Goal: Task Accomplishment & Management: Use online tool/utility

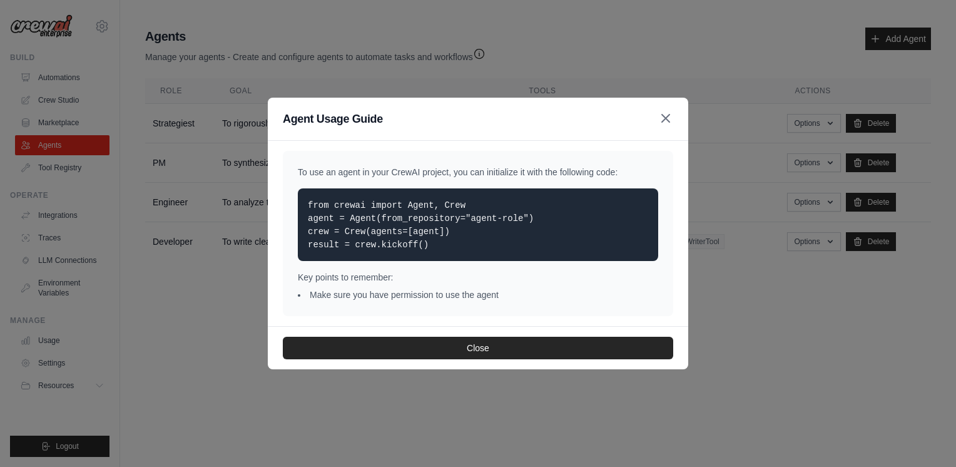
click at [669, 117] on icon "button" at bounding box center [665, 118] width 15 height 15
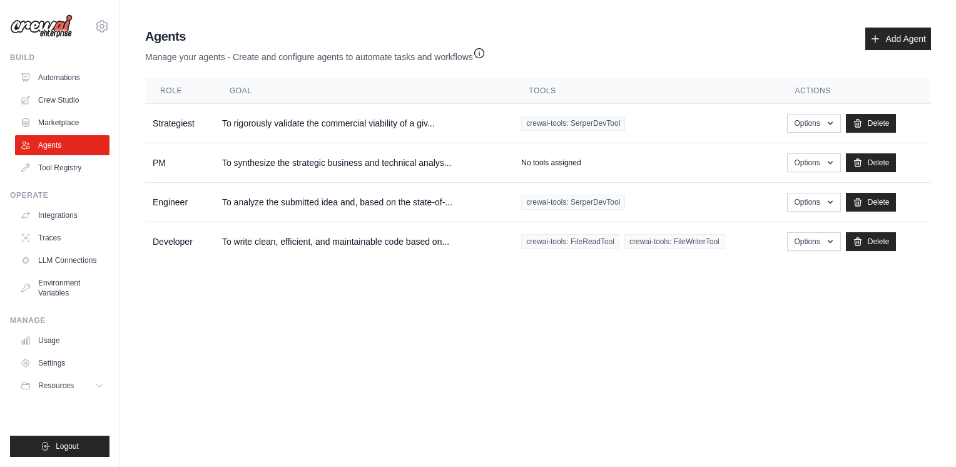
click at [486, 56] on icon "button" at bounding box center [479, 53] width 13 height 13
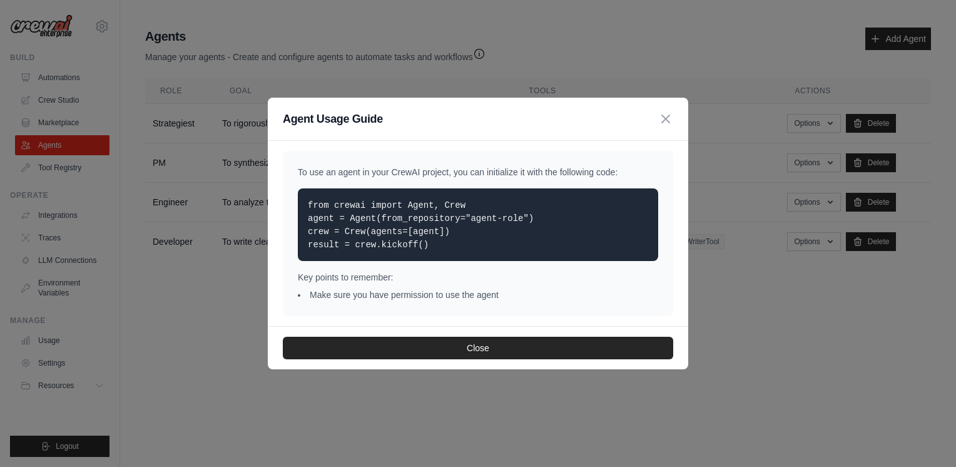
click at [348, 166] on p "To use an agent in your CrewAI project, you can initialize it with the followin…" at bounding box center [478, 172] width 360 height 13
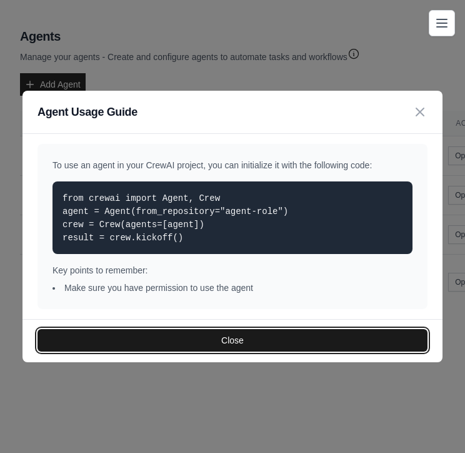
click at [108, 345] on button "Close" at bounding box center [233, 340] width 390 height 23
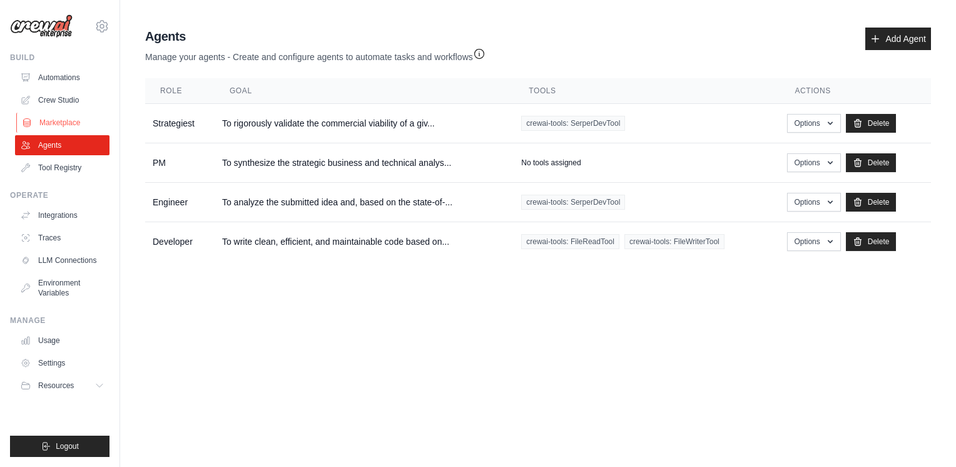
click at [25, 122] on icon at bounding box center [27, 123] width 10 height 10
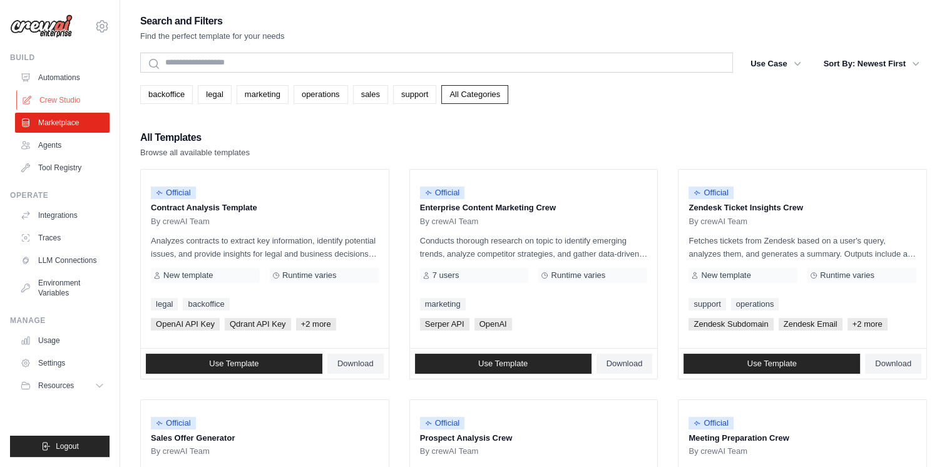
drag, startPoint x: 25, startPoint y: 122, endPoint x: 32, endPoint y: 96, distance: 27.2
click at [32, 96] on link "Crew Studio" at bounding box center [63, 100] width 94 height 20
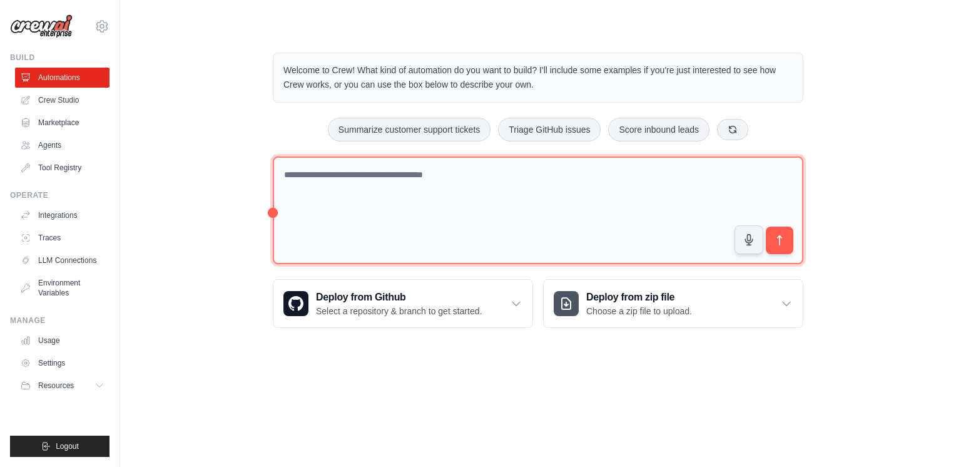
click at [418, 193] on textarea at bounding box center [538, 210] width 531 height 108
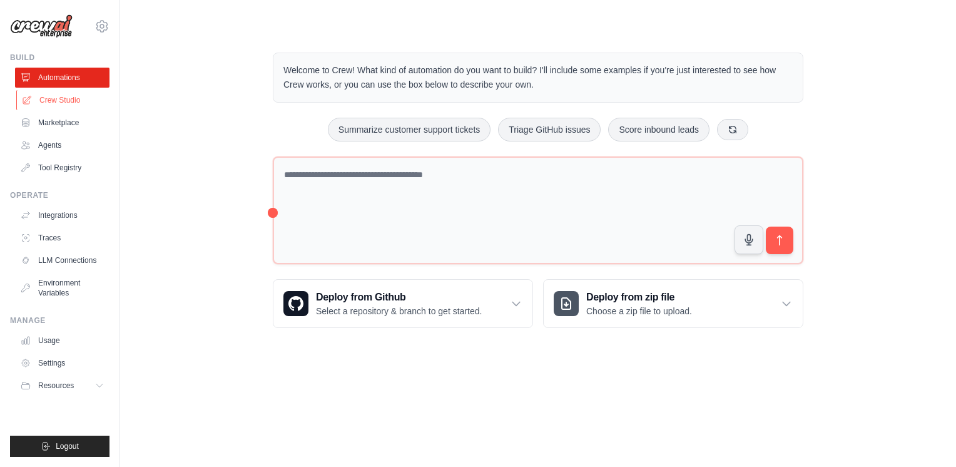
click at [80, 109] on link "Crew Studio" at bounding box center [63, 100] width 94 height 20
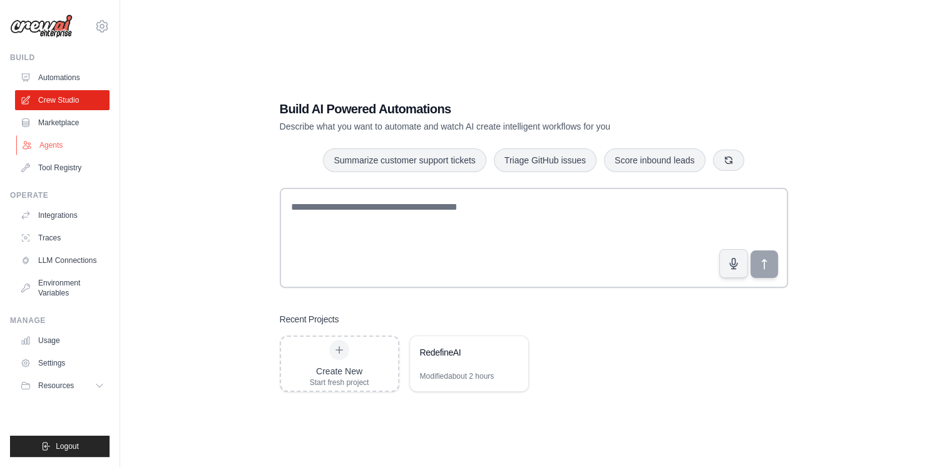
click at [81, 145] on link "Agents" at bounding box center [63, 145] width 94 height 20
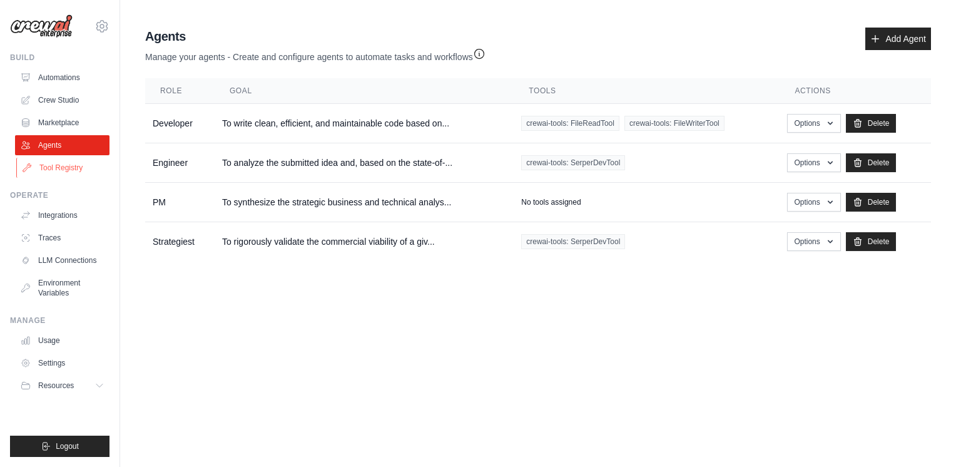
click at [83, 164] on link "Tool Registry" at bounding box center [63, 168] width 94 height 20
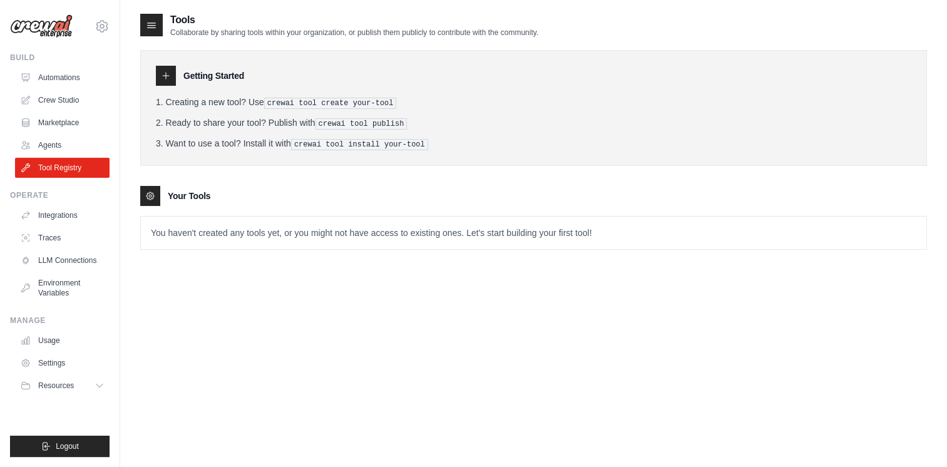
click at [383, 61] on div "Getting Started Creating a new tool? Use crewai tool create your-tool Ready to …" at bounding box center [533, 108] width 786 height 116
click at [300, 385] on div "Tools Collaborate by sharing tools within your organization, or publish them pu…" at bounding box center [533, 246] width 786 height 467
click at [168, 76] on icon at bounding box center [166, 76] width 10 height 10
click at [332, 291] on div "Tools Collaborate by sharing tools within your organization, or publish them pu…" at bounding box center [533, 246] width 786 height 467
click at [148, 17] on div at bounding box center [151, 25] width 23 height 23
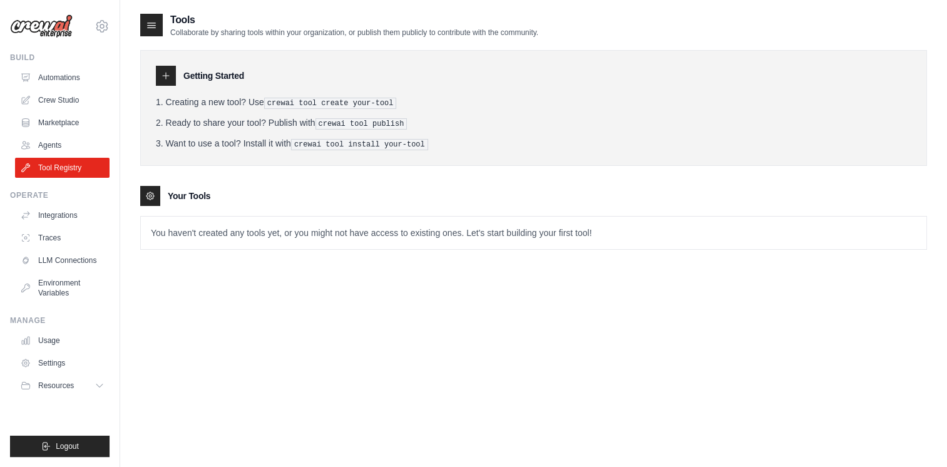
click at [148, 17] on div at bounding box center [151, 25] width 23 height 23
click at [73, 131] on link "Marketplace" at bounding box center [63, 123] width 94 height 20
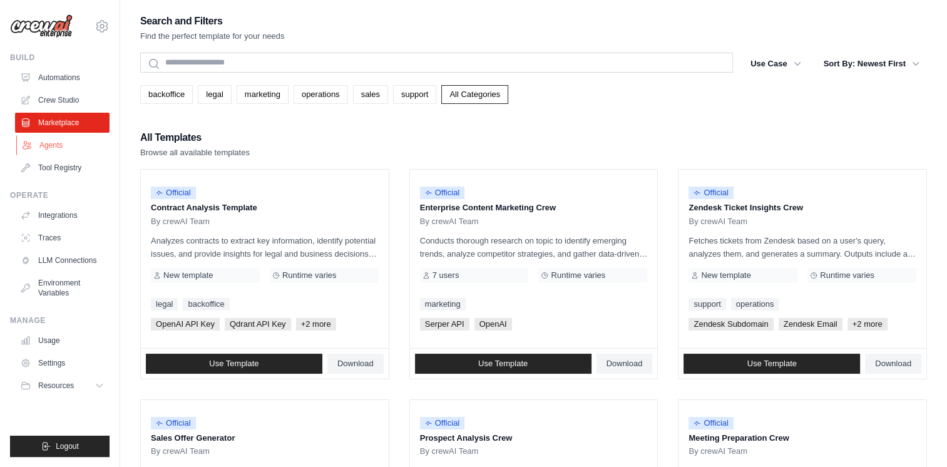
click at [73, 138] on link "Agents" at bounding box center [63, 145] width 94 height 20
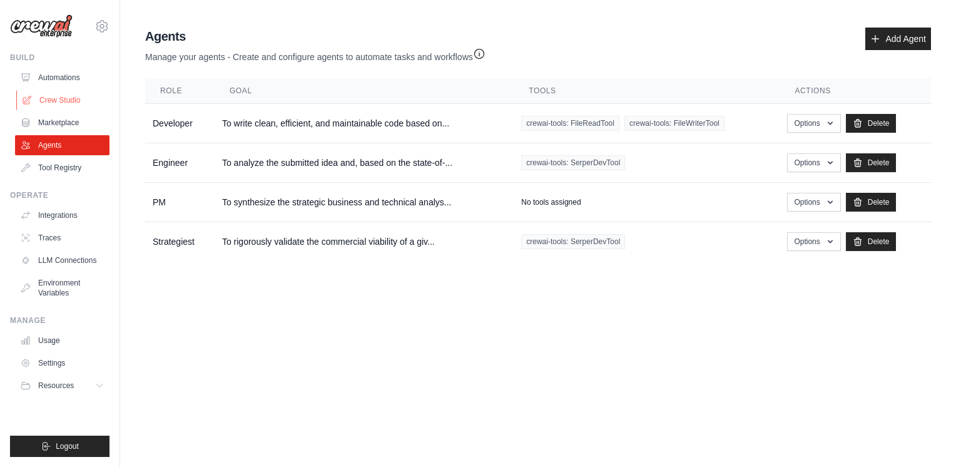
click at [74, 96] on link "Crew Studio" at bounding box center [63, 100] width 94 height 20
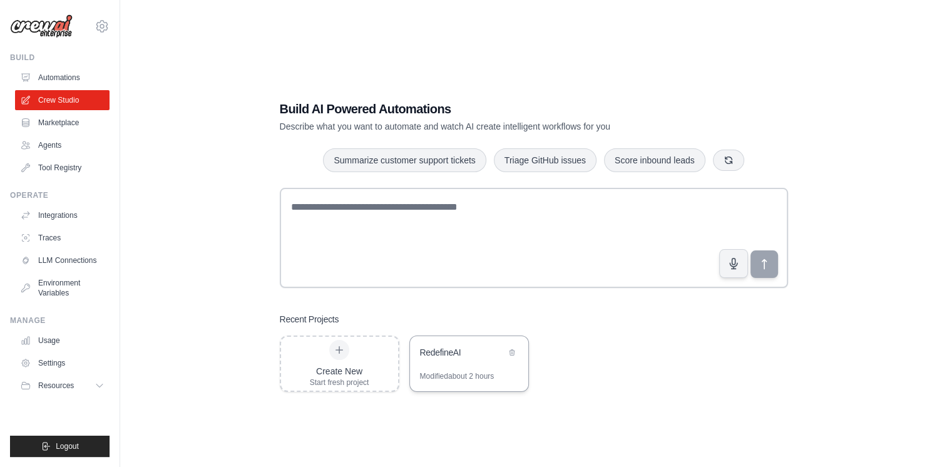
click at [442, 359] on div "RedefineAI" at bounding box center [463, 353] width 86 height 15
click at [70, 115] on link "Marketplace" at bounding box center [63, 123] width 94 height 20
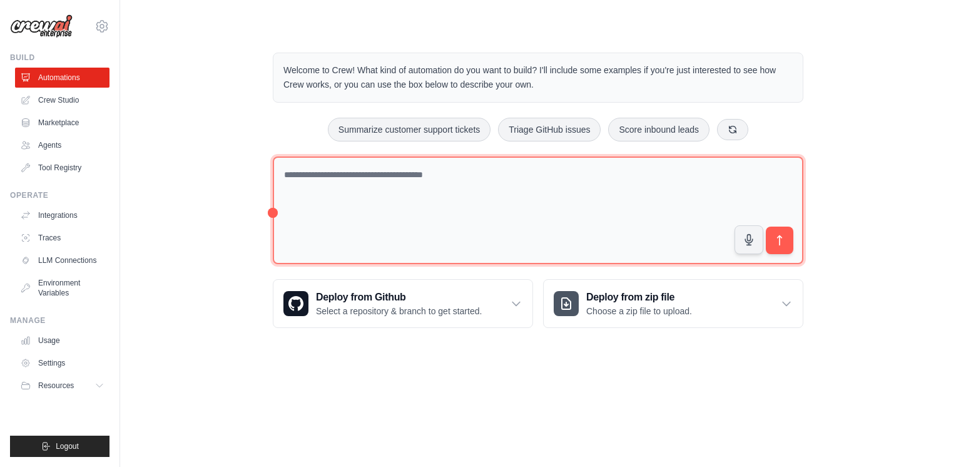
click at [347, 204] on textarea at bounding box center [538, 210] width 531 height 108
type textarea "*"
type textarea "**********"
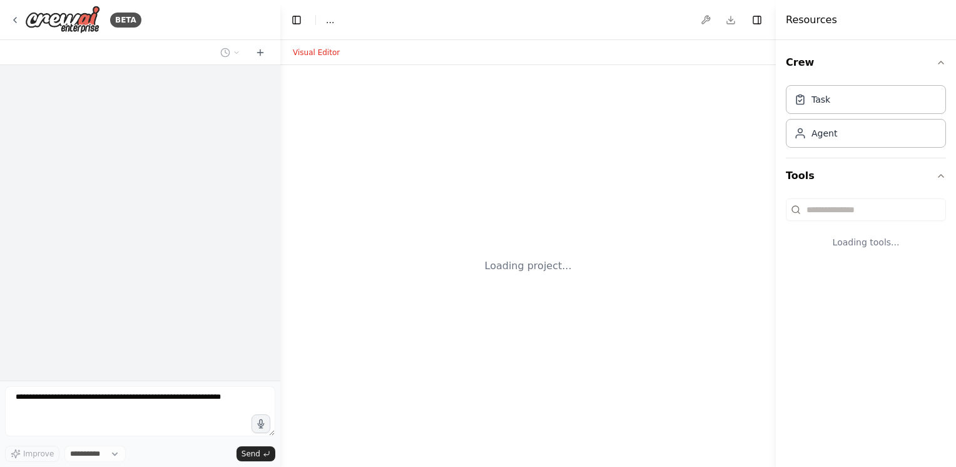
select select "****"
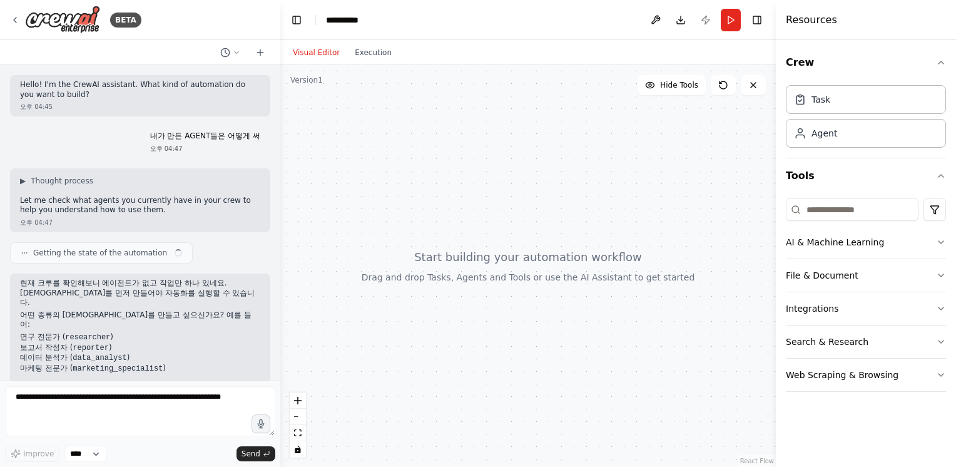
scroll to position [25, 0]
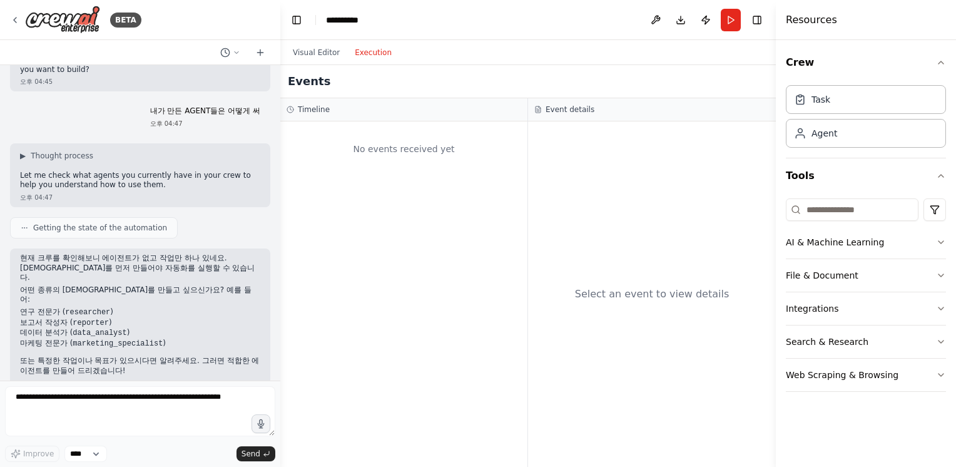
click at [352, 56] on button "Execution" at bounding box center [373, 52] width 52 height 15
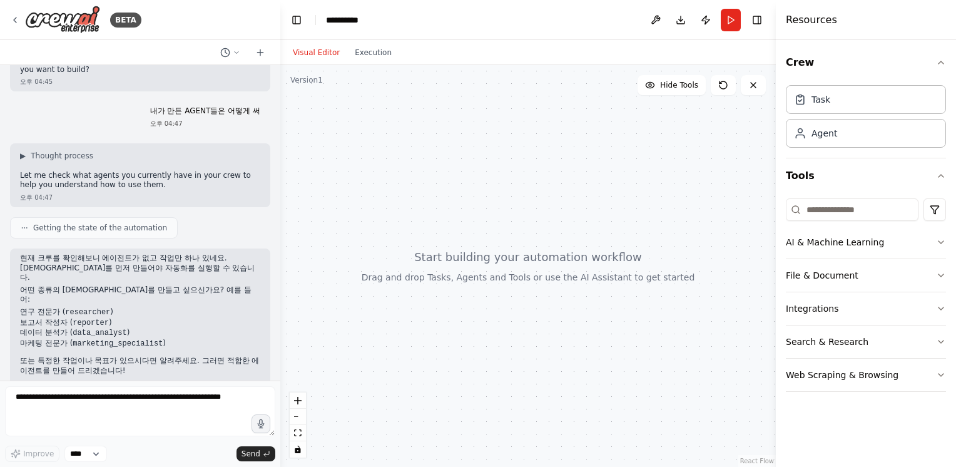
click at [327, 53] on button "Visual Editor" at bounding box center [316, 52] width 62 height 15
click at [819, 247] on button "AI & Machine Learning" at bounding box center [866, 242] width 160 height 33
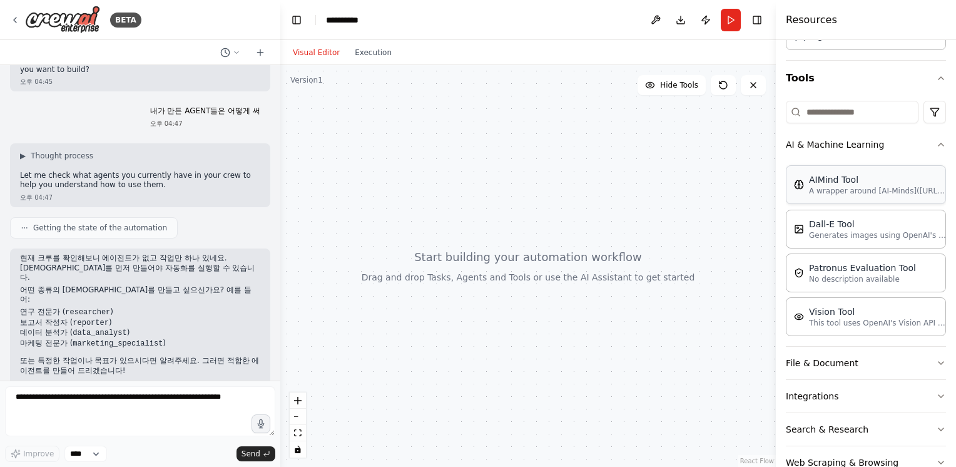
scroll to position [128, 0]
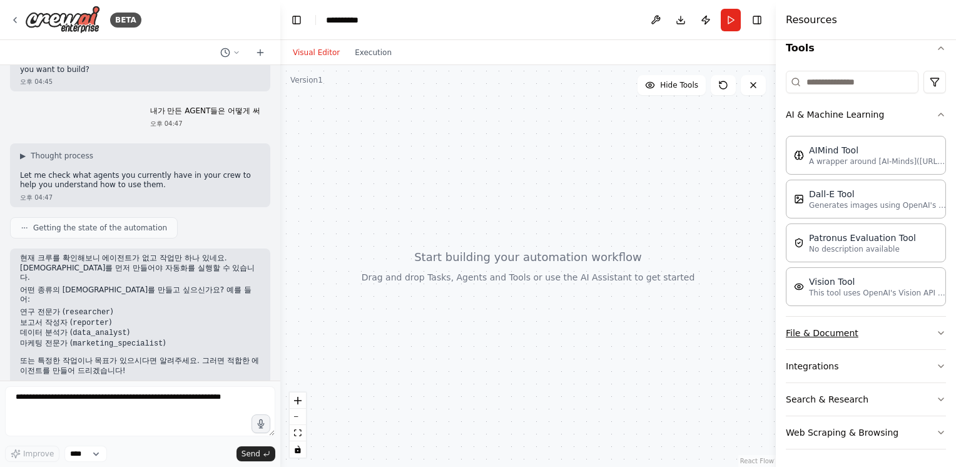
click at [821, 335] on button "File & Document" at bounding box center [866, 333] width 160 height 33
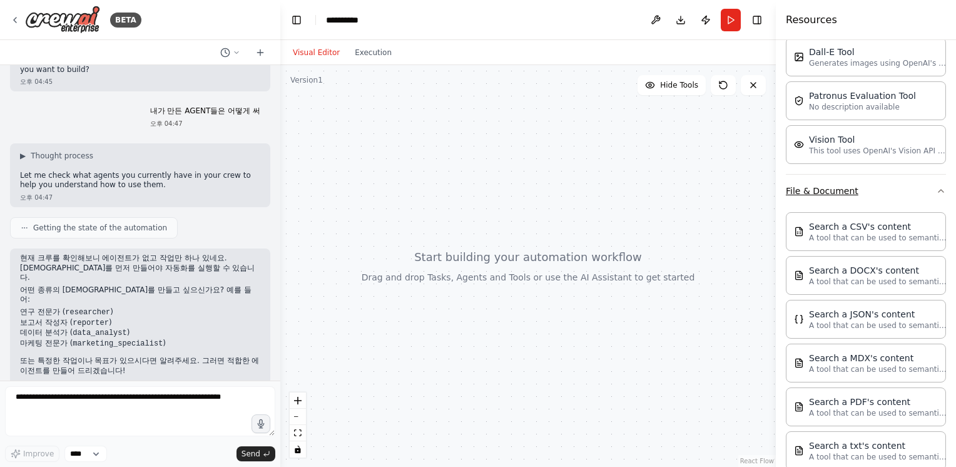
scroll to position [442, 0]
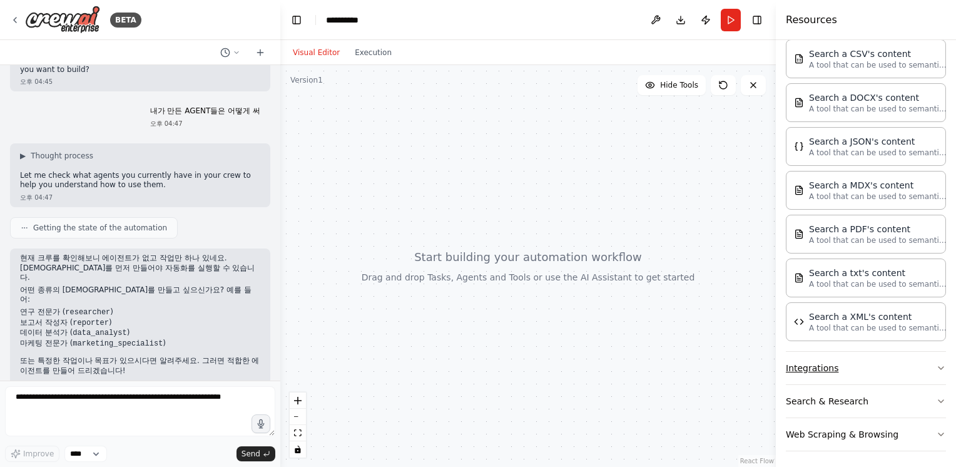
click at [823, 362] on button "Integrations" at bounding box center [866, 368] width 160 height 33
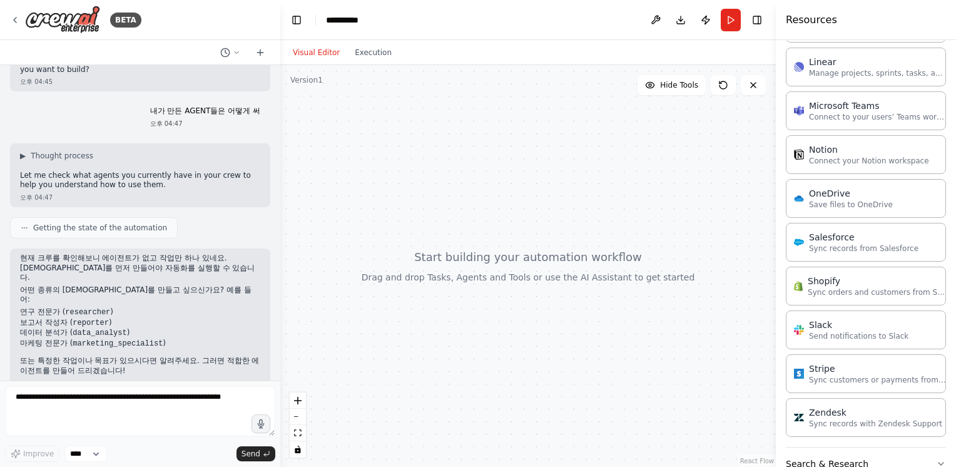
scroll to position [1323, 0]
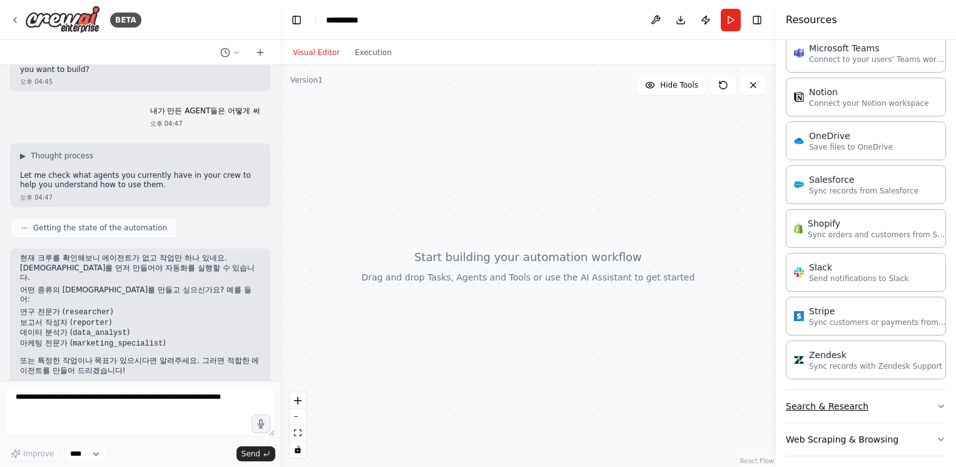
click at [820, 412] on button "Search & Research" at bounding box center [866, 406] width 160 height 33
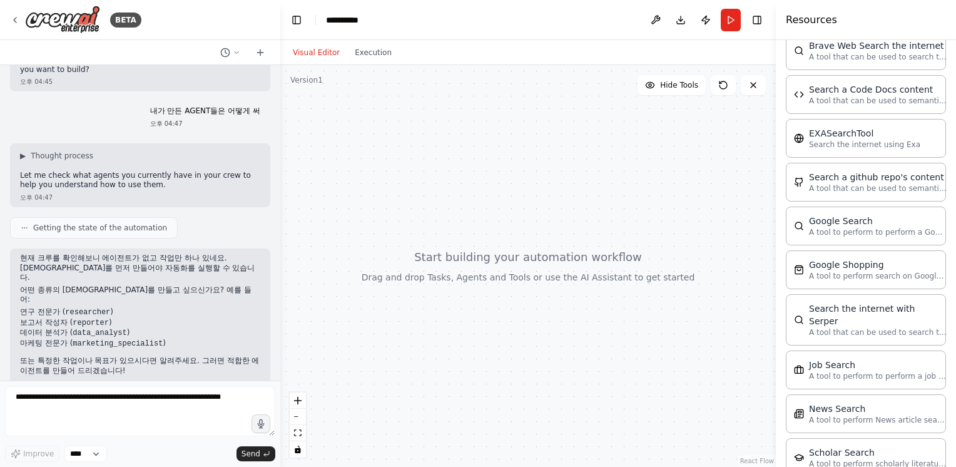
scroll to position [1955, 0]
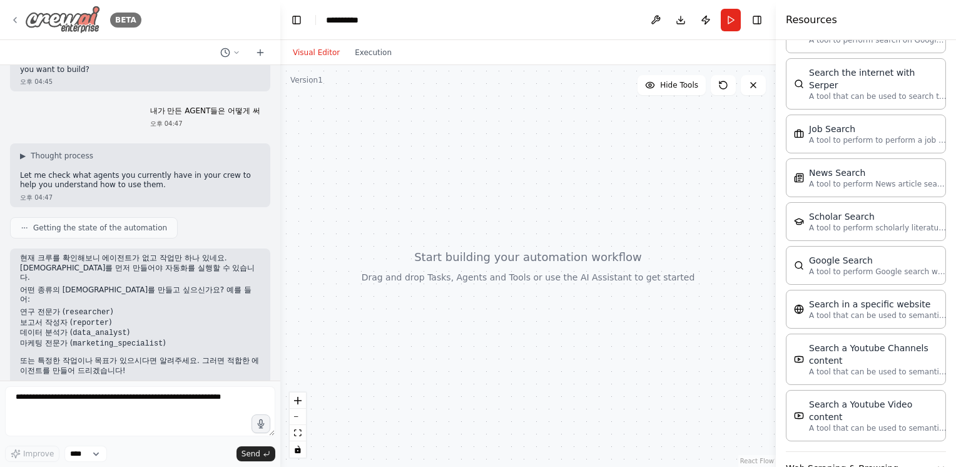
click at [14, 20] on icon at bounding box center [15, 20] width 3 height 5
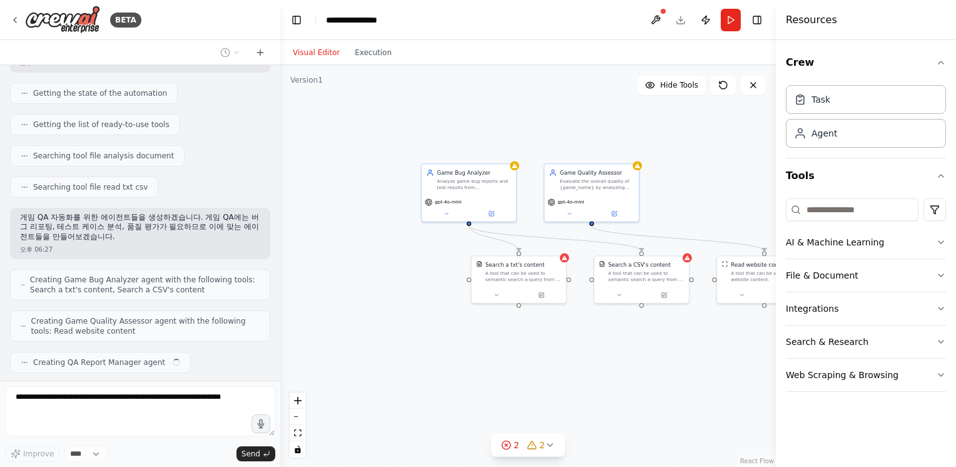
scroll to position [140, 0]
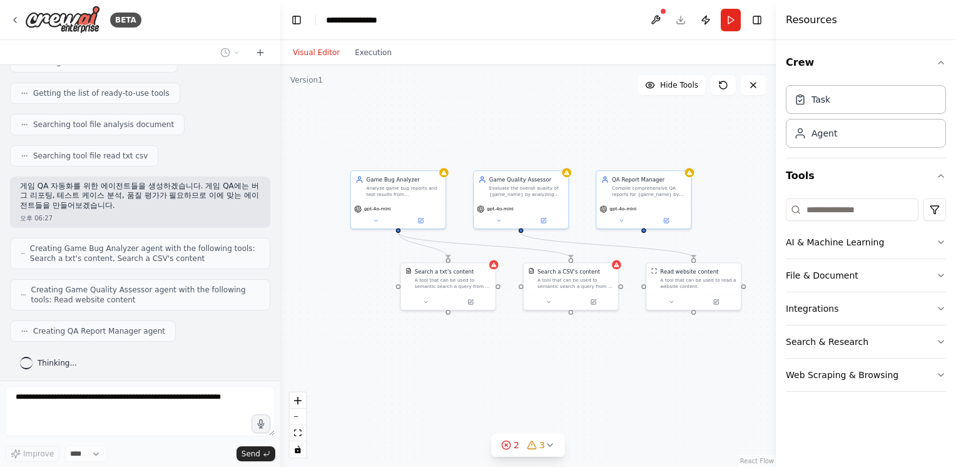
drag, startPoint x: 434, startPoint y: 317, endPoint x: 355, endPoint y: 325, distance: 79.3
click at [355, 325] on div ".deletable-edge-delete-btn { width: 20px; height: 20px; border: 0px solid #ffff…" at bounding box center [528, 266] width 496 height 402
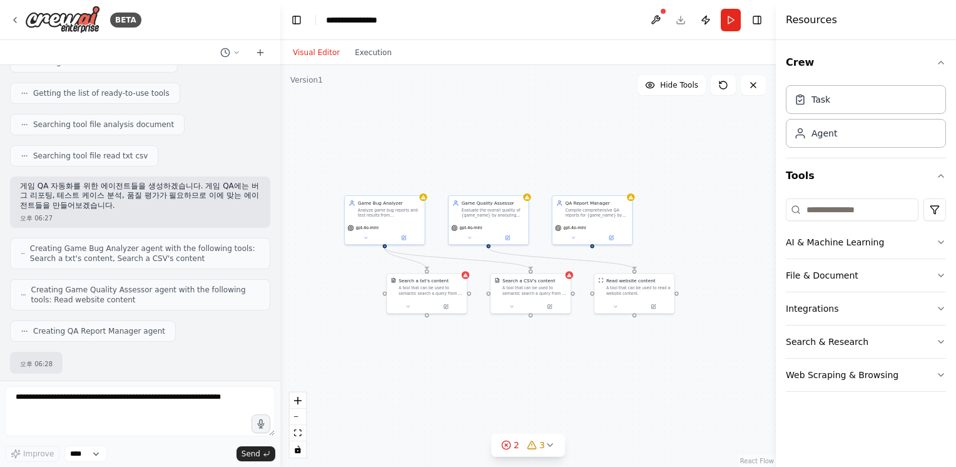
scroll to position [213, 0]
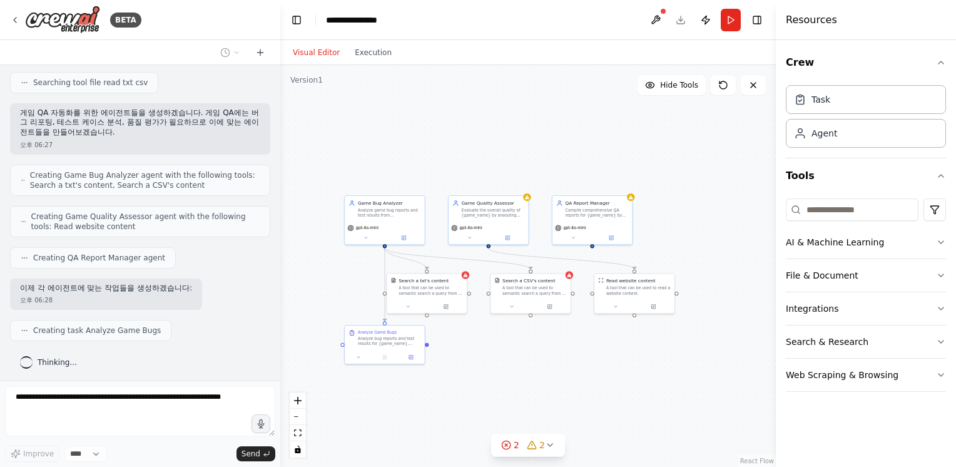
click at [478, 347] on div ".deletable-edge-delete-btn { width: 20px; height: 20px; border: 0px solid #ffff…" at bounding box center [528, 266] width 496 height 402
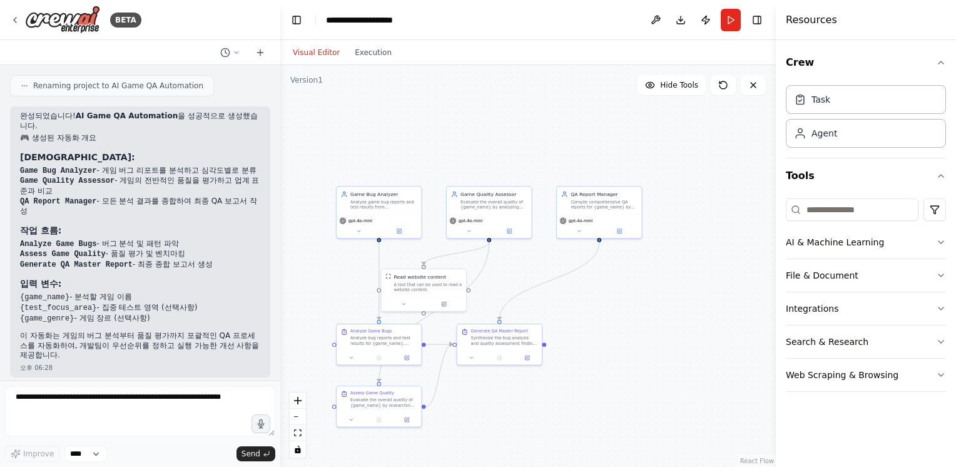
scroll to position [821, 0]
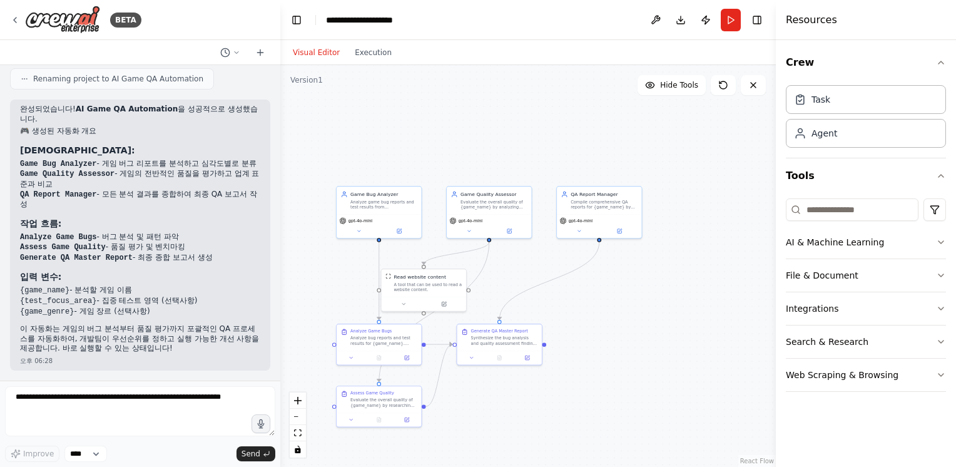
click at [450, 143] on div ".deletable-edge-delete-btn { width: 20px; height: 20px; border: 0px solid #ffff…" at bounding box center [528, 266] width 496 height 402
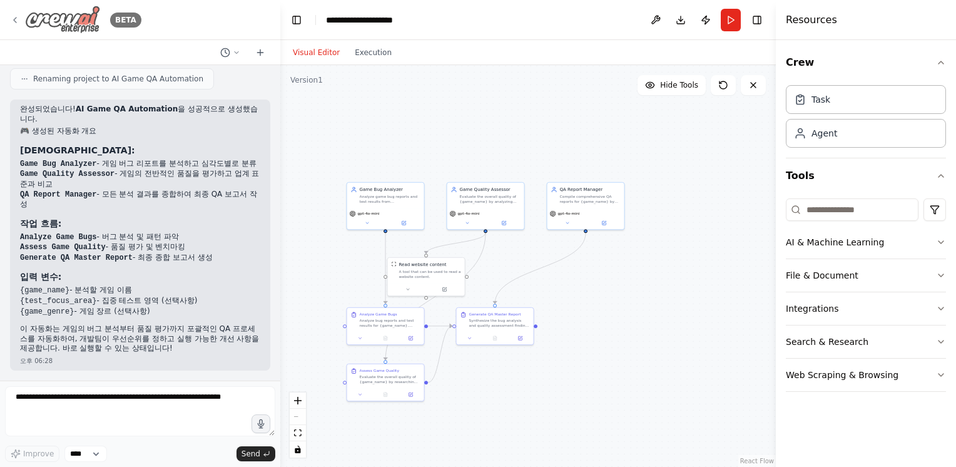
click at [53, 16] on img at bounding box center [62, 20] width 75 height 28
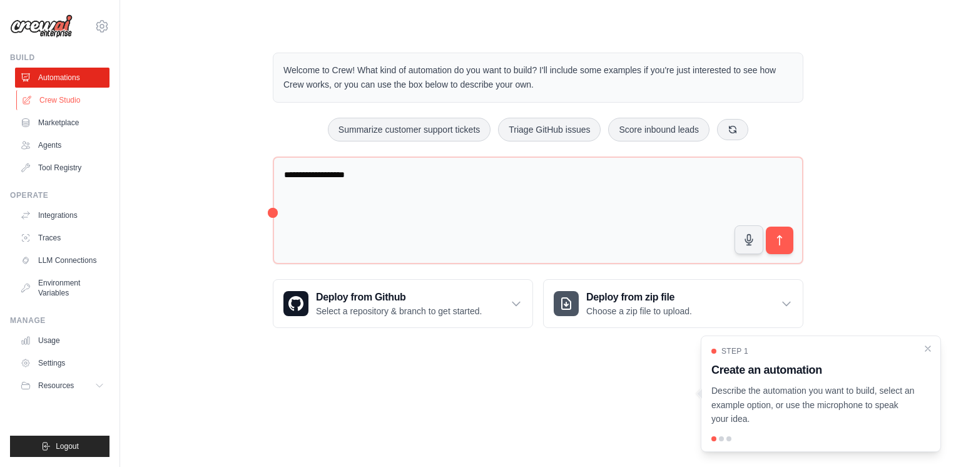
click at [66, 97] on link "Crew Studio" at bounding box center [63, 100] width 94 height 20
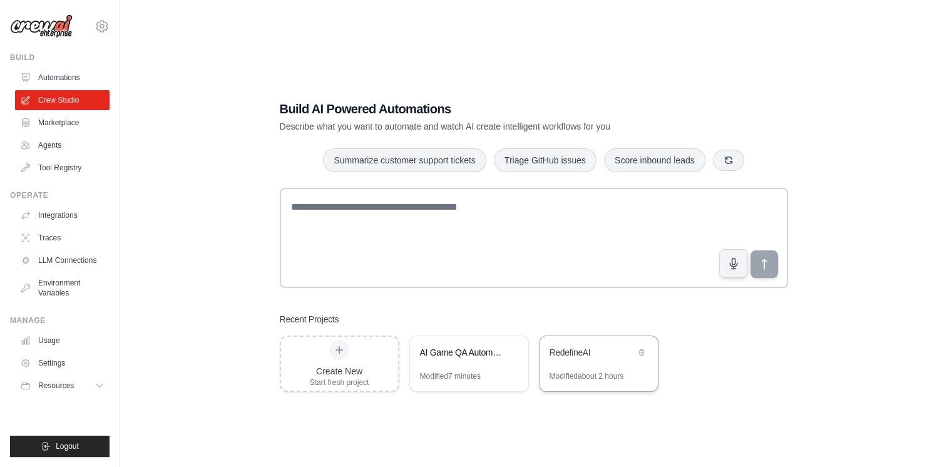
click at [571, 356] on div "RedefineAI" at bounding box center [592, 352] width 86 height 13
click at [75, 153] on link "Agents" at bounding box center [63, 145] width 94 height 20
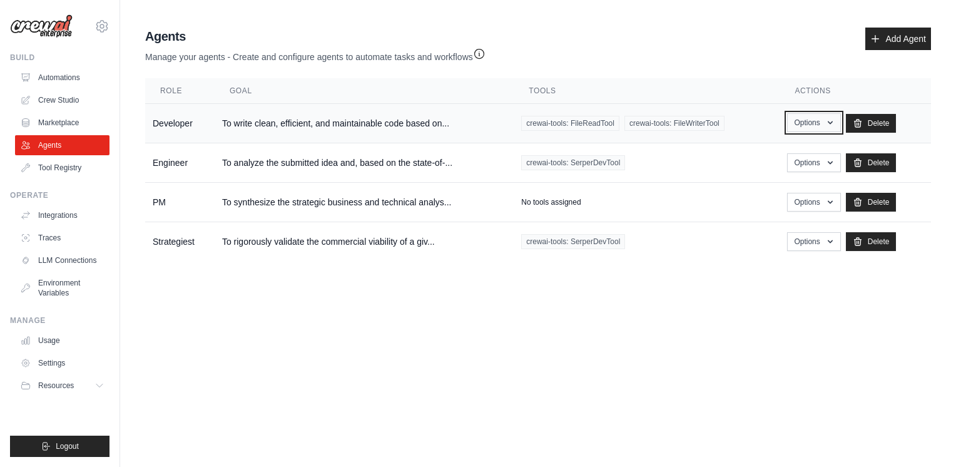
click at [840, 120] on button "Options" at bounding box center [813, 122] width 53 height 19
click at [819, 144] on link "Show" at bounding box center [796, 151] width 90 height 23
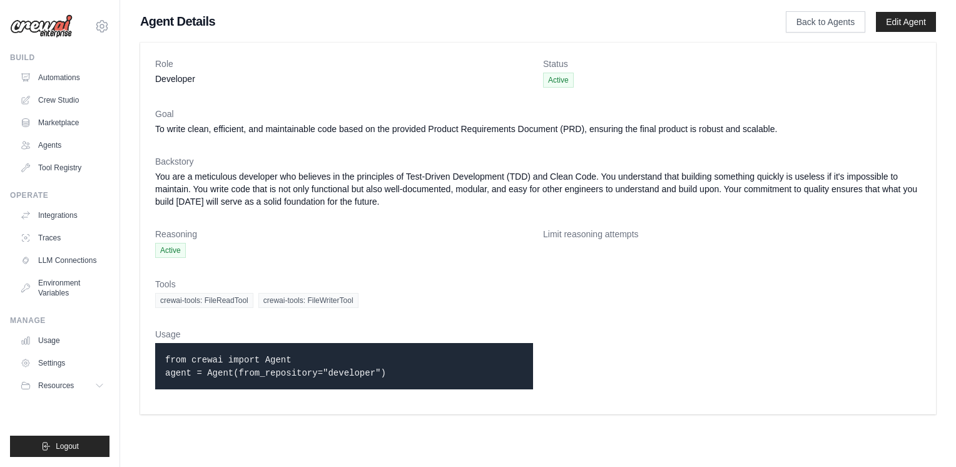
drag, startPoint x: 167, startPoint y: 353, endPoint x: 377, endPoint y: 375, distance: 211.4
click at [377, 375] on p "from crewai import Agent agent = Agent(from_repository="developer")" at bounding box center [344, 366] width 358 height 26
copy code "from crewai import Agent agent = Agent(from_repository="developer")"
click at [241, 79] on dd "Developer" at bounding box center [344, 79] width 378 height 13
drag, startPoint x: 365, startPoint y: 370, endPoint x: 149, endPoint y: 360, distance: 216.7
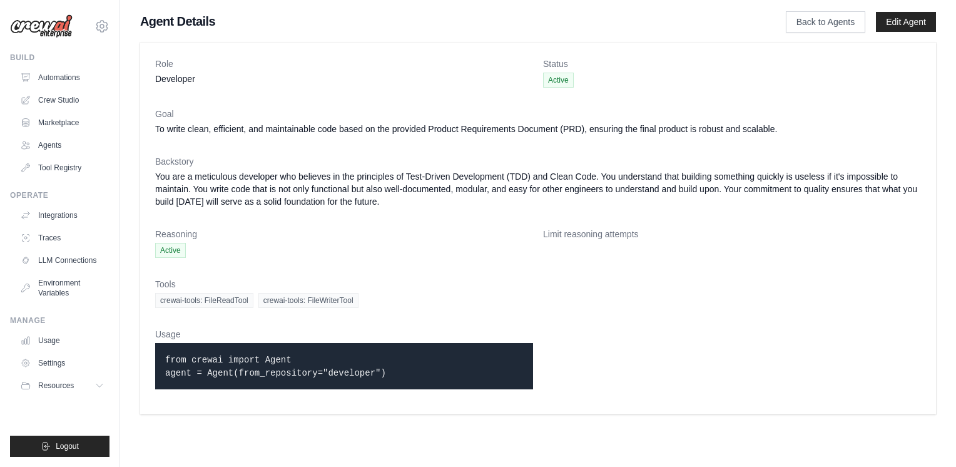
click at [149, 360] on div "Role Developer Status Active Goal To write clean, efficient, and maintainable c…" at bounding box center [538, 229] width 796 height 372
copy code "from crewai import Agent agent = Agent(from_repository="developer")"
click at [77, 385] on button "Resources" at bounding box center [63, 385] width 94 height 20
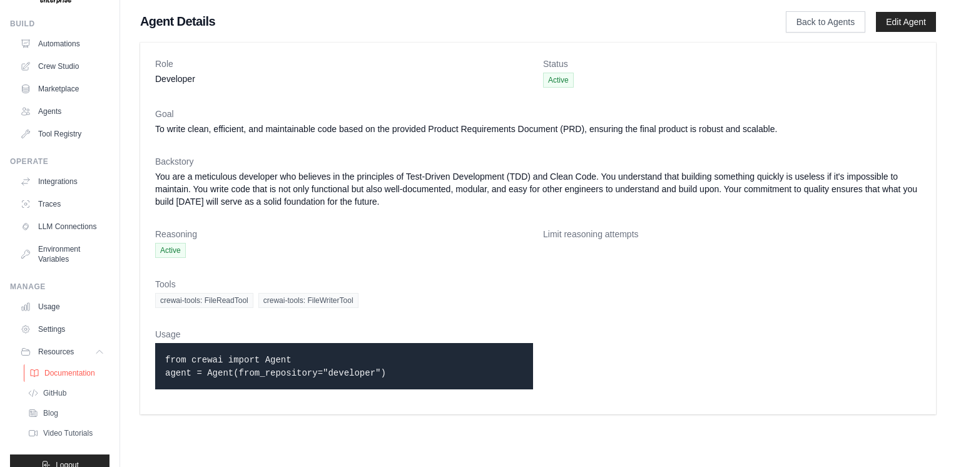
scroll to position [33, 0]
click at [80, 340] on link "Settings" at bounding box center [63, 330] width 94 height 20
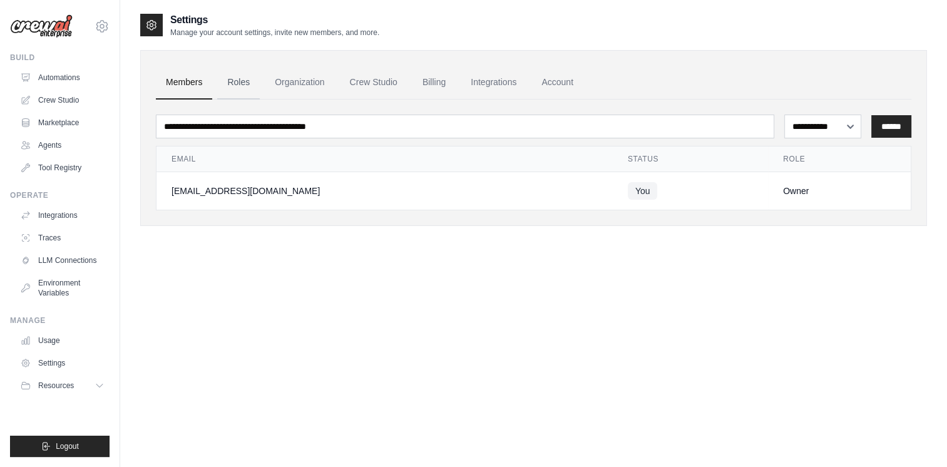
click at [234, 79] on link "Roles" at bounding box center [238, 83] width 43 height 34
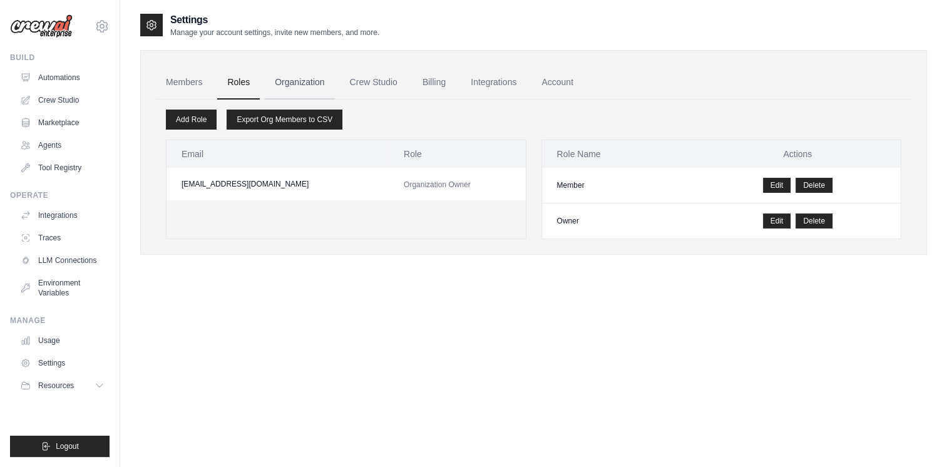
click at [295, 79] on link "Organization" at bounding box center [299, 83] width 69 height 34
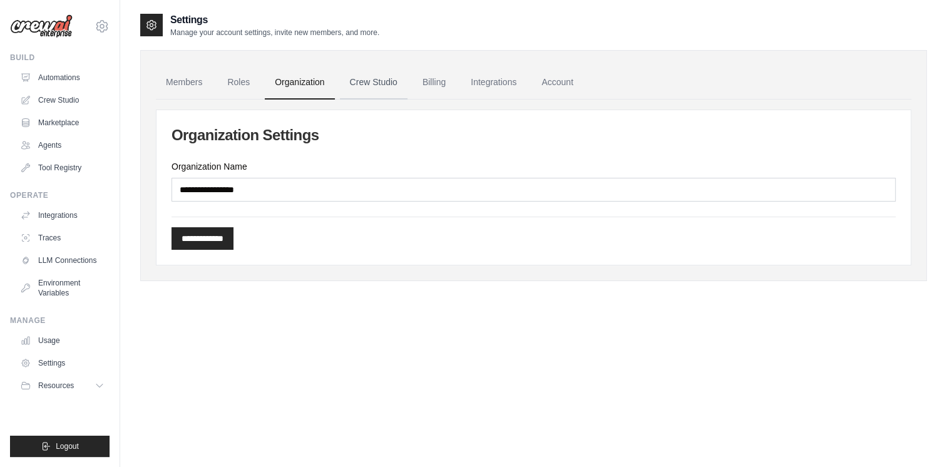
click at [374, 81] on link "Crew Studio" at bounding box center [374, 83] width 68 height 34
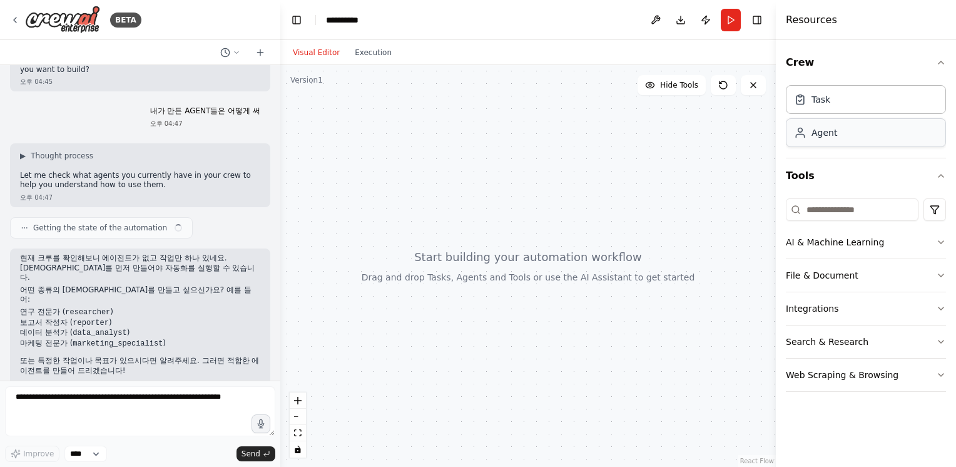
click at [858, 128] on div "Agent" at bounding box center [866, 132] width 160 height 29
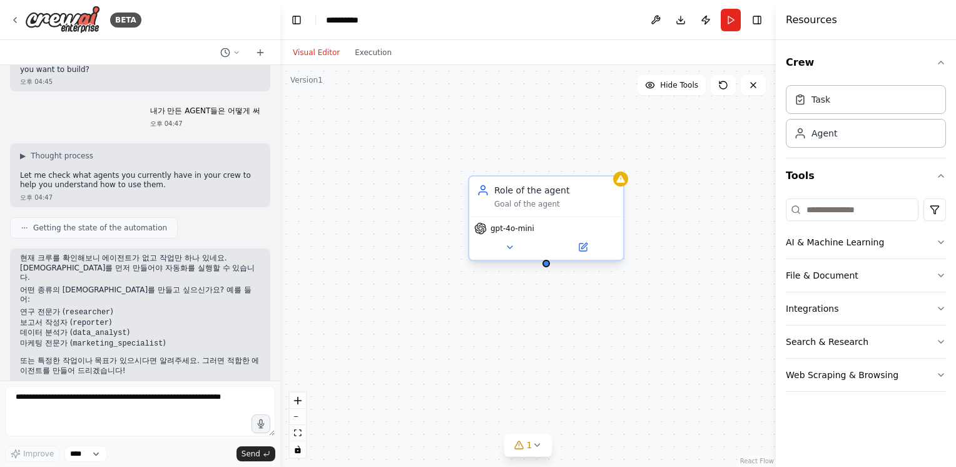
click at [519, 197] on div "Role of the agent Goal of the agent" at bounding box center [554, 196] width 121 height 25
click at [484, 192] on icon at bounding box center [483, 193] width 8 height 3
click at [527, 189] on div "Role of the agent" at bounding box center [554, 190] width 121 height 13
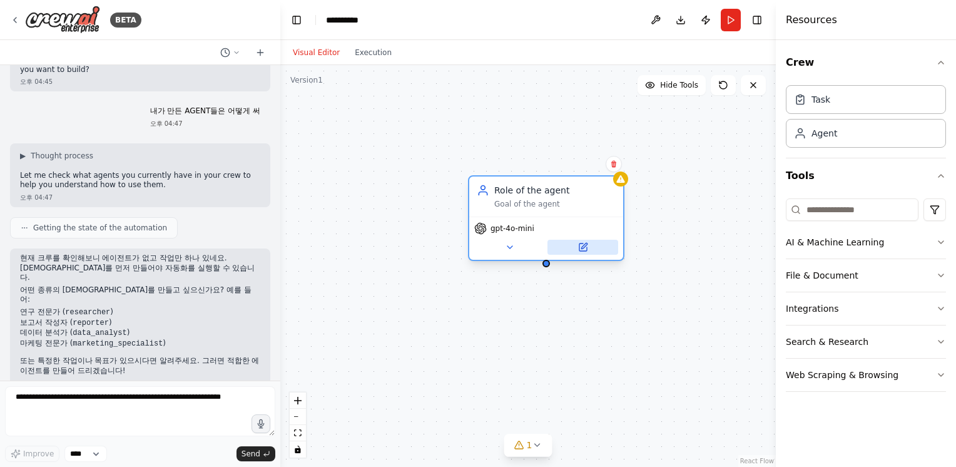
click at [578, 251] on icon at bounding box center [583, 247] width 10 height 10
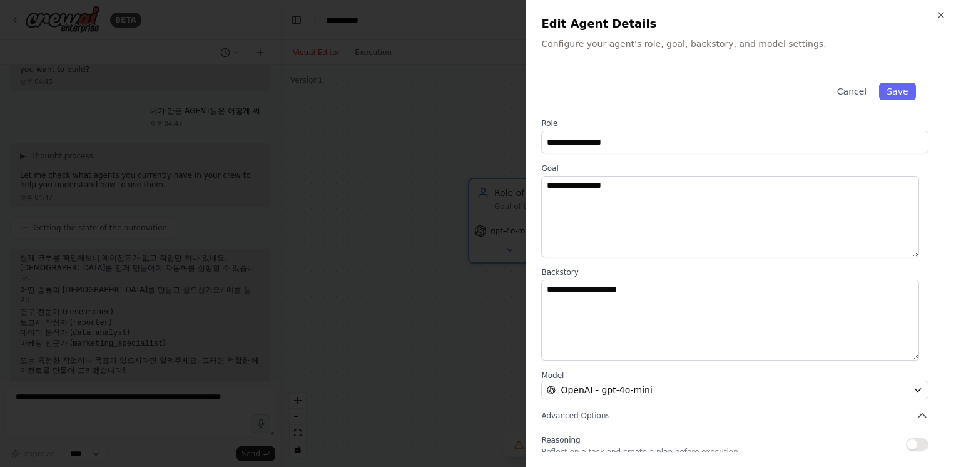
click at [938, 21] on h2 "Edit Agent Details" at bounding box center [741, 24] width 400 height 18
click at [943, 17] on icon "button" at bounding box center [940, 15] width 5 height 5
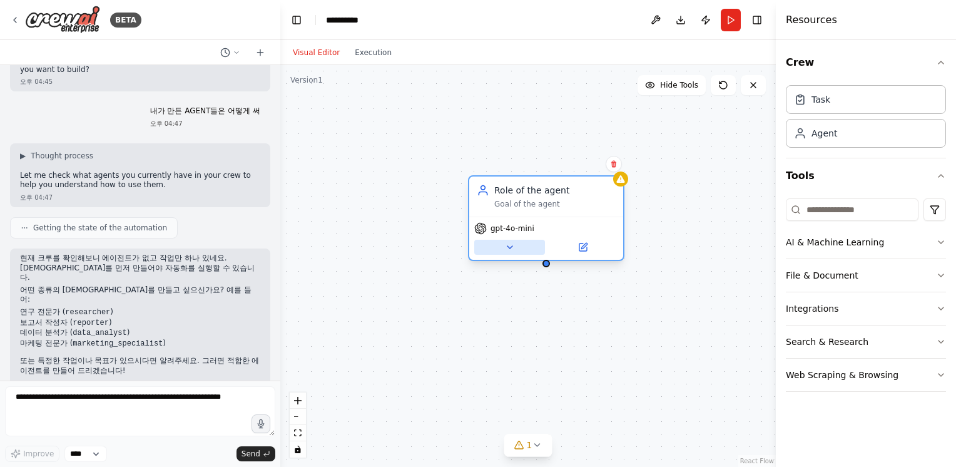
click at [506, 252] on button at bounding box center [509, 247] width 71 height 15
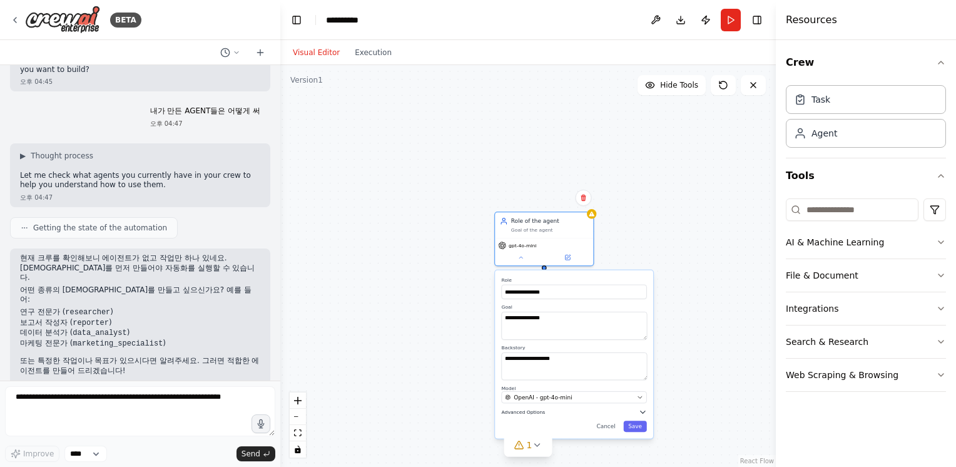
click at [543, 412] on button "Advanced Options" at bounding box center [573, 412] width 145 height 8
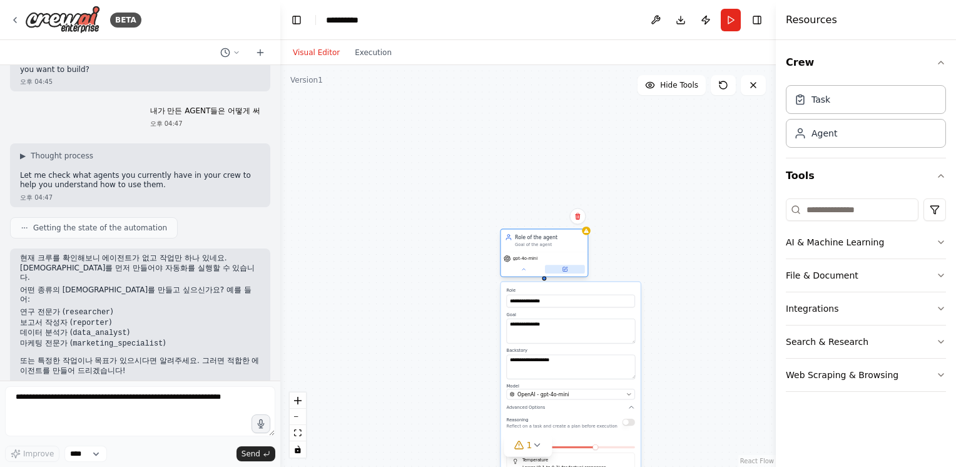
click at [574, 268] on button at bounding box center [565, 269] width 40 height 9
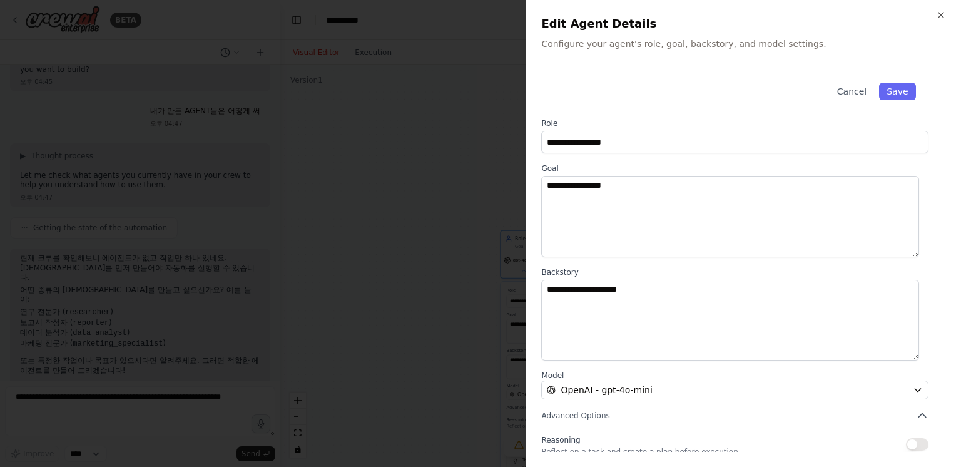
scroll to position [98, 0]
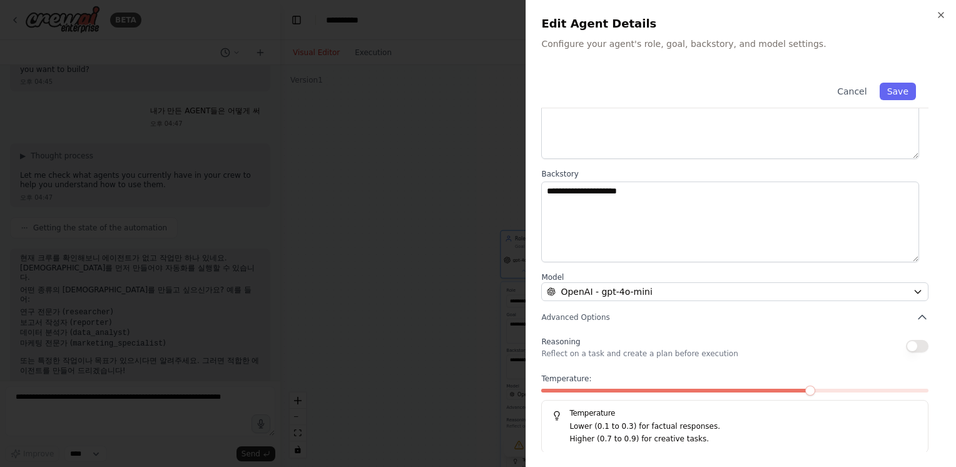
click at [943, 8] on div "**********" at bounding box center [741, 233] width 430 height 467
click at [943, 13] on icon "button" at bounding box center [940, 15] width 5 height 5
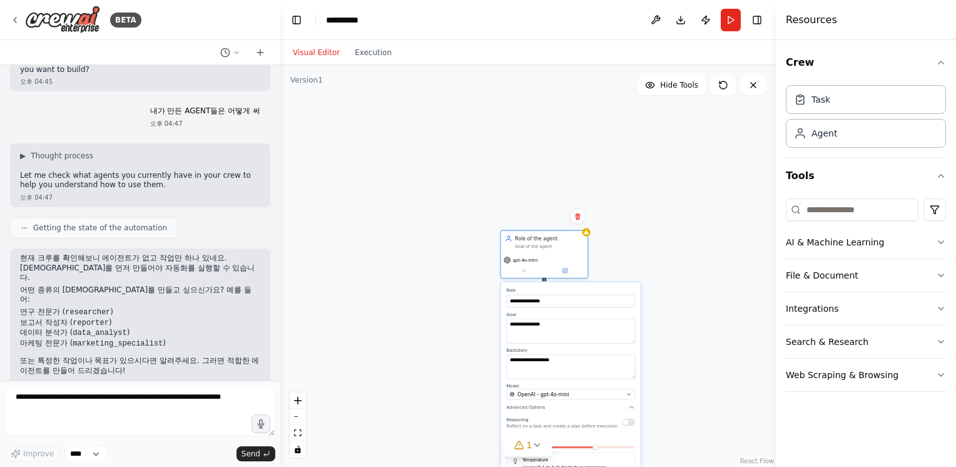
click at [629, 138] on div "**********" at bounding box center [528, 266] width 496 height 402
click at [636, 225] on div "**********" at bounding box center [528, 266] width 496 height 402
click at [555, 254] on div "gpt-4o-mini" at bounding box center [544, 264] width 87 height 24
click at [578, 220] on button at bounding box center [577, 216] width 16 height 16
click at [556, 216] on button "Confirm" at bounding box center [542, 216] width 44 height 15
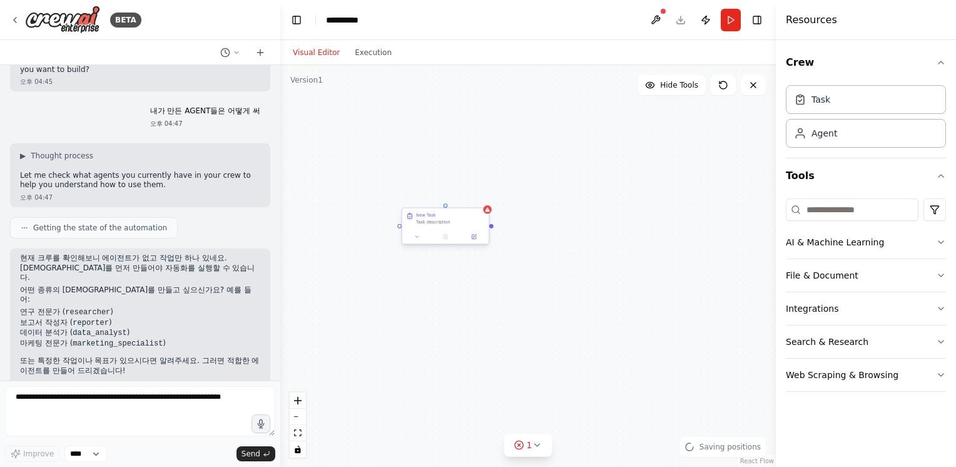
click at [420, 227] on div "New Task Task description" at bounding box center [445, 218] width 87 height 21
click at [481, 196] on icon at bounding box center [478, 196] width 5 height 7
click at [450, 195] on button "Confirm" at bounding box center [443, 196] width 44 height 15
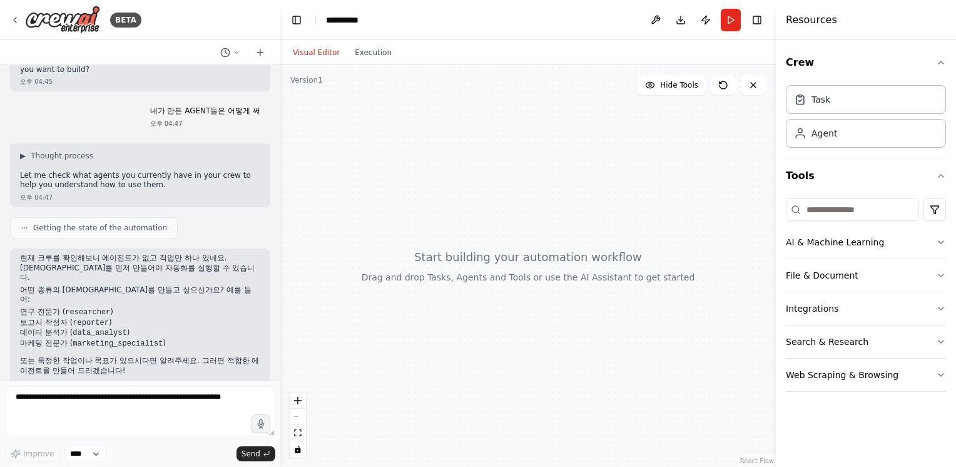
click at [193, 338] on li "마케팅 전문가 ( marketing_specialist )" at bounding box center [140, 343] width 240 height 11
click at [78, 21] on img at bounding box center [62, 20] width 75 height 28
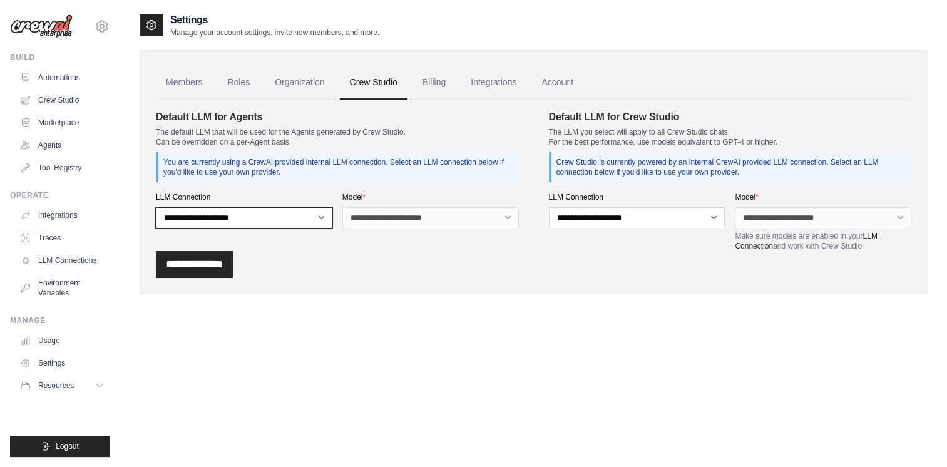
click at [286, 221] on select "**********" at bounding box center [244, 217] width 176 height 21
select select "******"
click at [156, 207] on select "**********" at bounding box center [244, 217] width 176 height 21
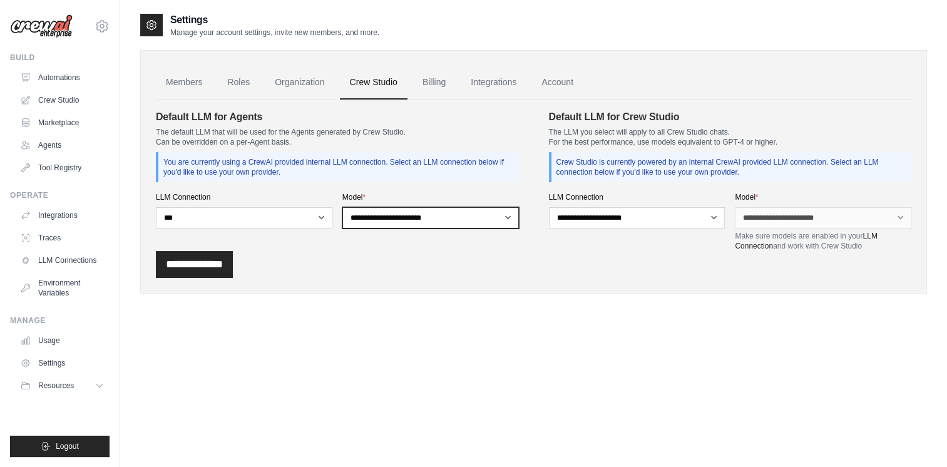
click at [403, 210] on select "**********" at bounding box center [430, 217] width 176 height 21
select select "**********"
click at [342, 207] on select "**********" at bounding box center [430, 217] width 176 height 21
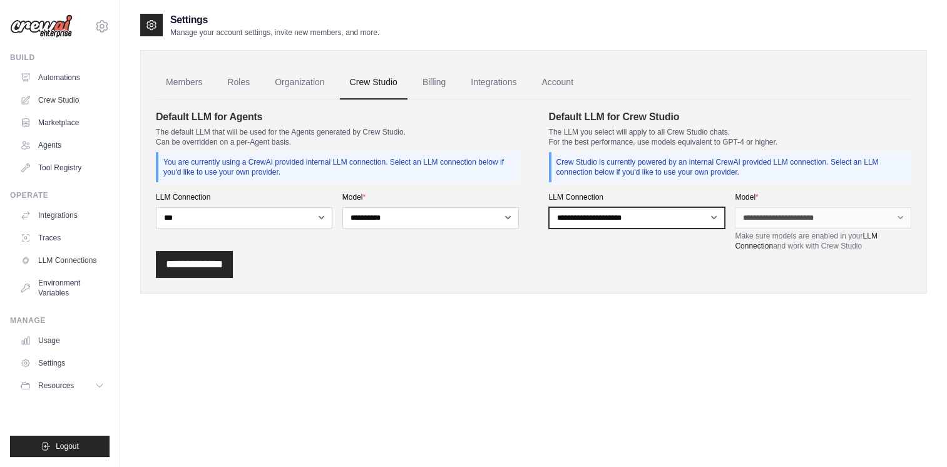
click at [589, 222] on select "**********" at bounding box center [637, 217] width 176 height 21
select select "******"
click at [549, 207] on select "**********" at bounding box center [637, 217] width 176 height 21
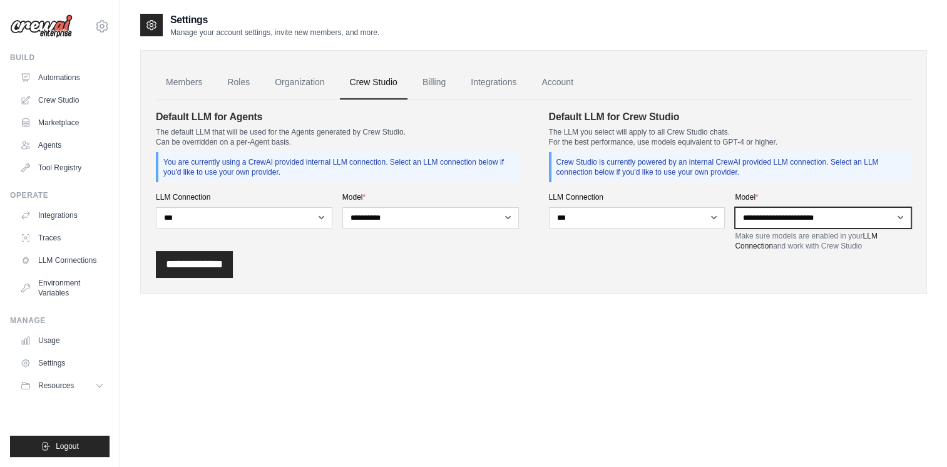
click at [792, 223] on select "**********" at bounding box center [823, 217] width 176 height 21
select select "**********"
click at [735, 207] on select "**********" at bounding box center [823, 217] width 176 height 21
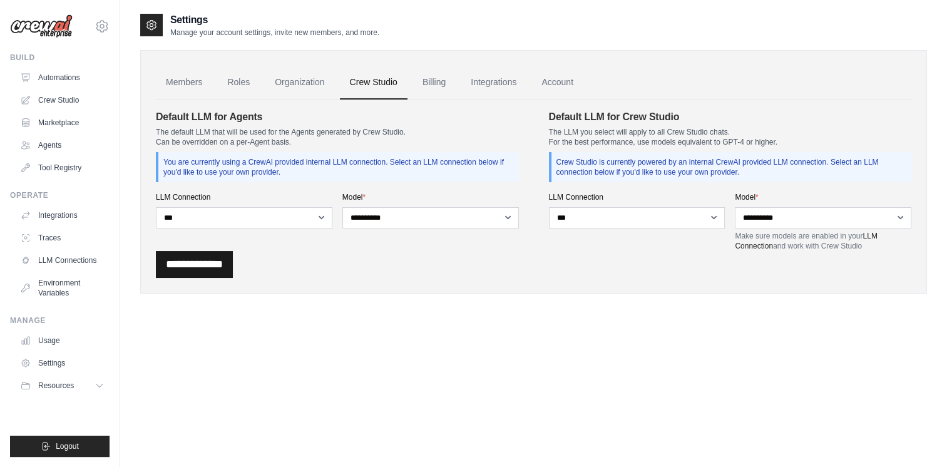
click at [231, 266] on input "**********" at bounding box center [194, 264] width 77 height 27
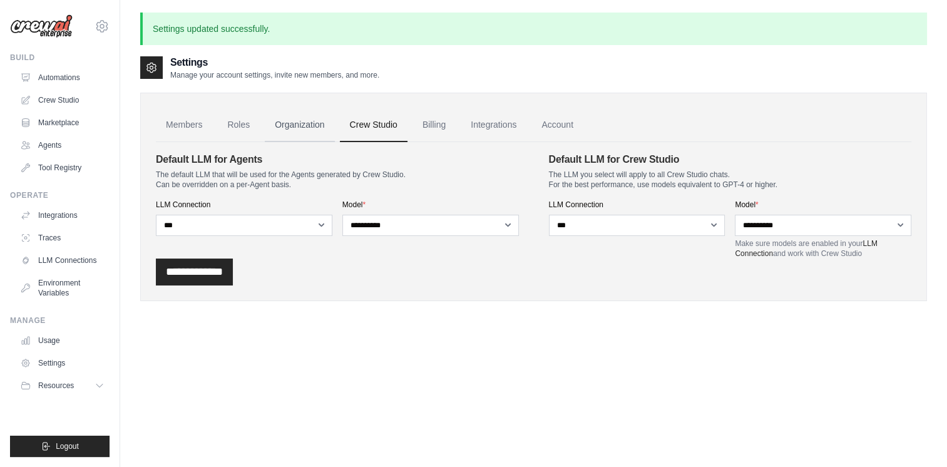
click at [310, 114] on link "Organization" at bounding box center [299, 125] width 69 height 34
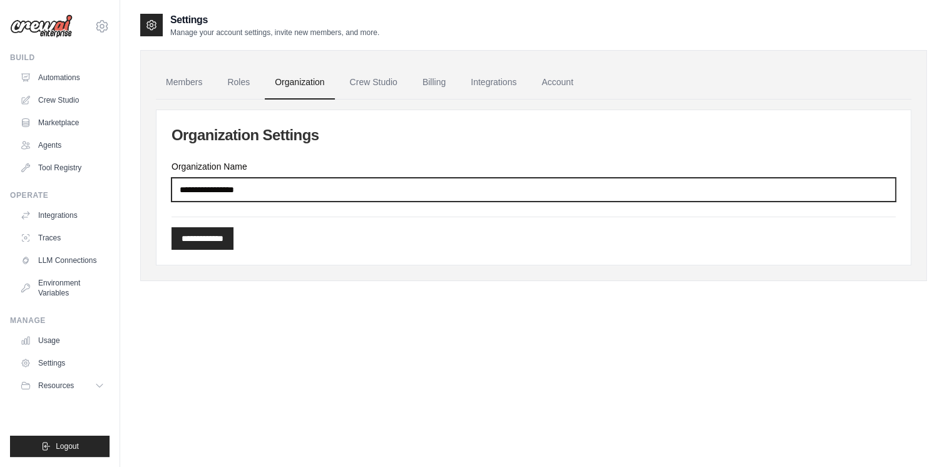
click at [288, 191] on input "Organization Name" at bounding box center [533, 190] width 724 height 24
type input "**********"
click at [171, 227] on input "**********" at bounding box center [202, 238] width 62 height 23
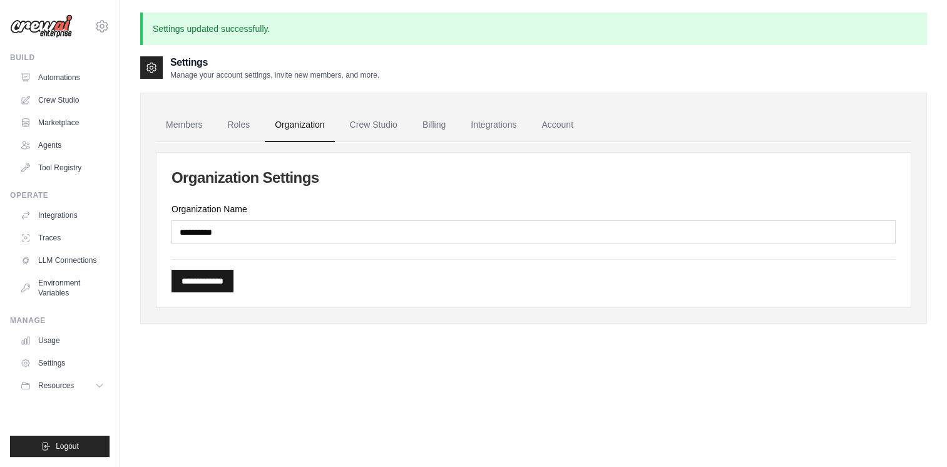
click at [233, 283] on input "**********" at bounding box center [202, 281] width 62 height 23
click at [583, 132] on link "Account" at bounding box center [557, 125] width 52 height 34
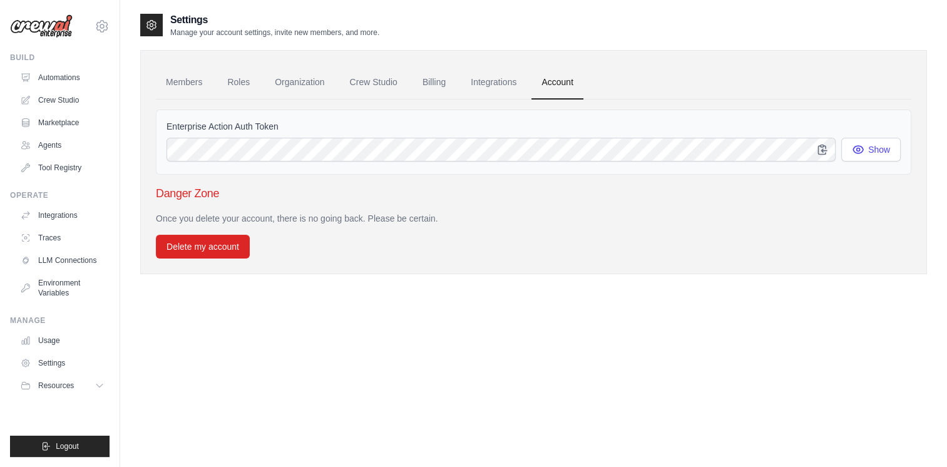
click at [523, 125] on label "Enterprise Action Auth Token" at bounding box center [533, 126] width 734 height 13
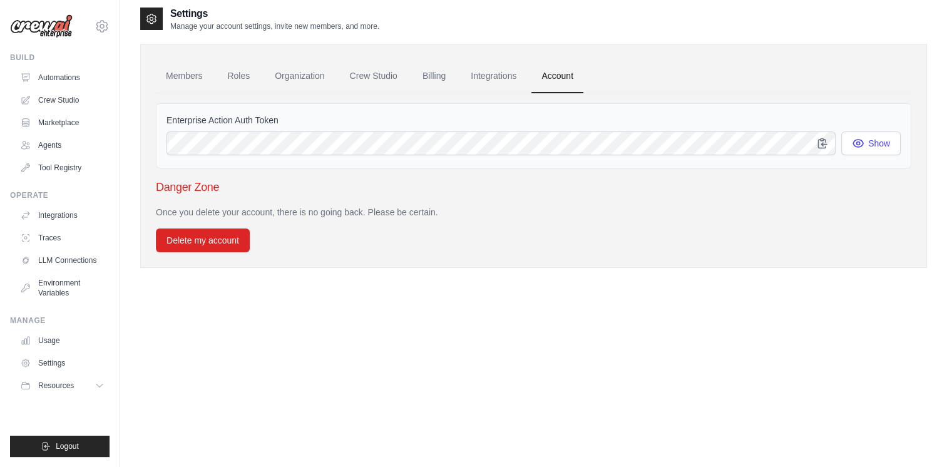
scroll to position [2, 0]
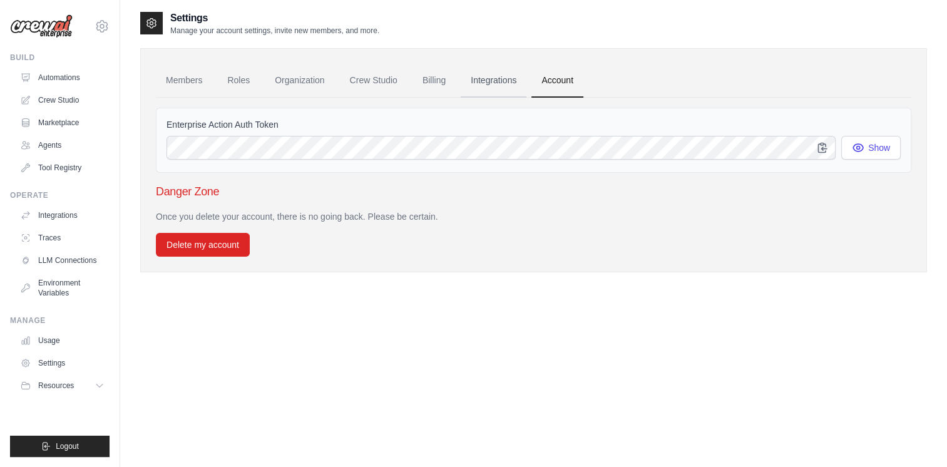
click at [495, 78] on link "Integrations" at bounding box center [493, 81] width 66 height 34
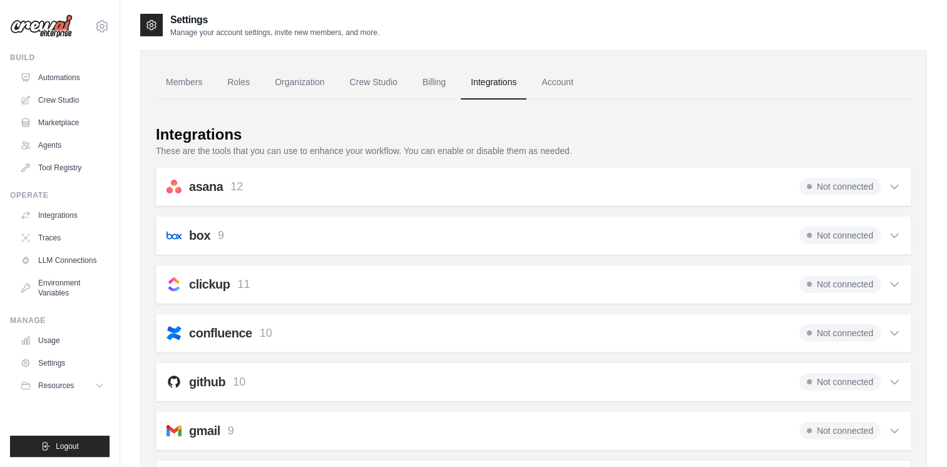
scroll to position [38, 0]
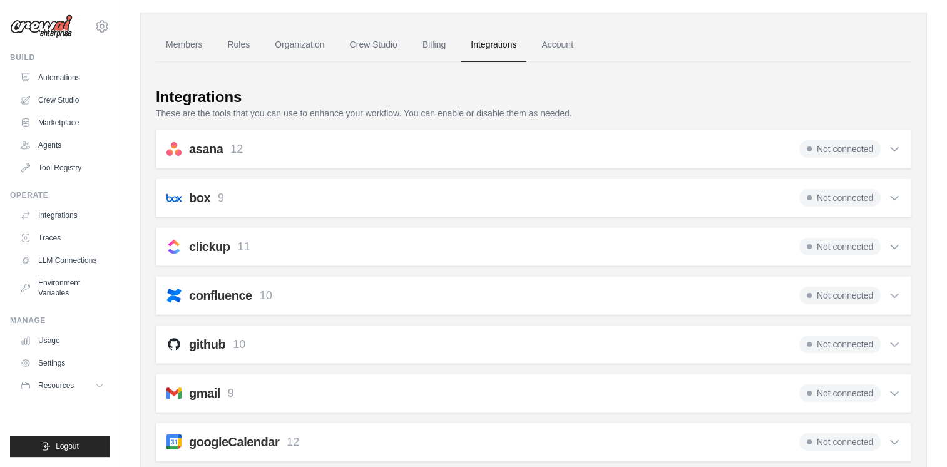
click at [499, 111] on p "These are the tools that you can use to enhance your workflow. You can enable o…" at bounding box center [533, 113] width 755 height 13
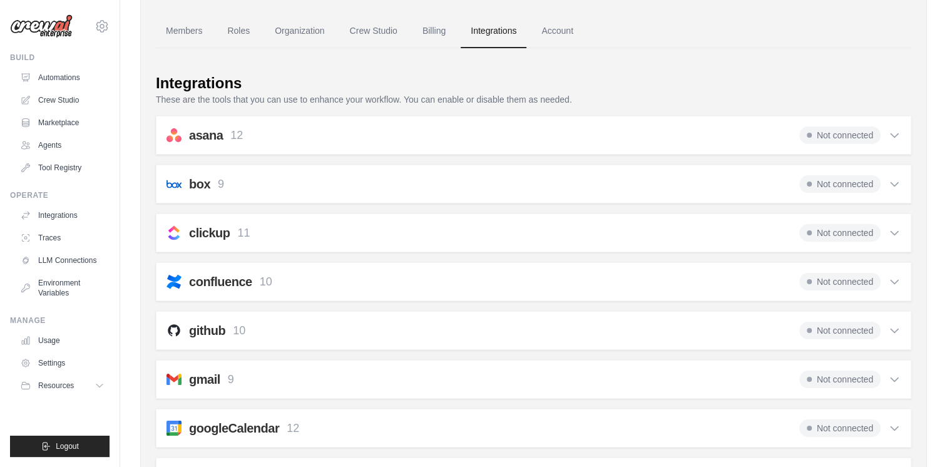
click at [403, 73] on div "Integrations" at bounding box center [533, 83] width 755 height 20
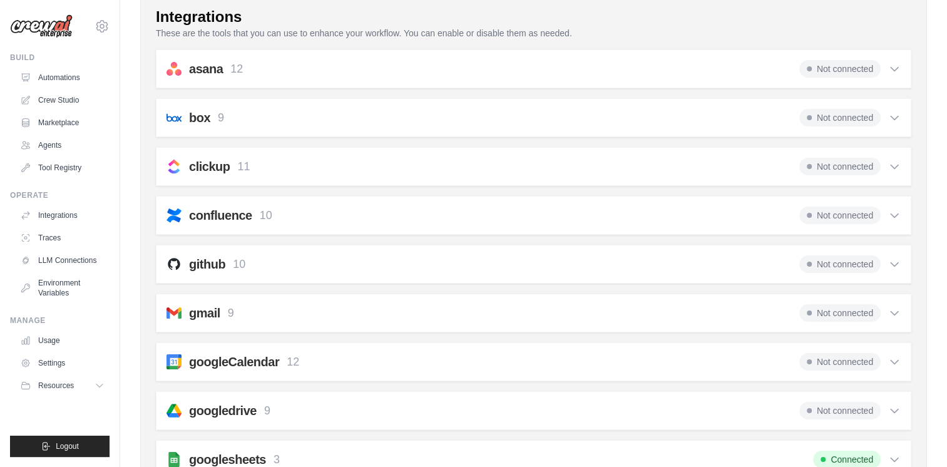
scroll to position [0, 0]
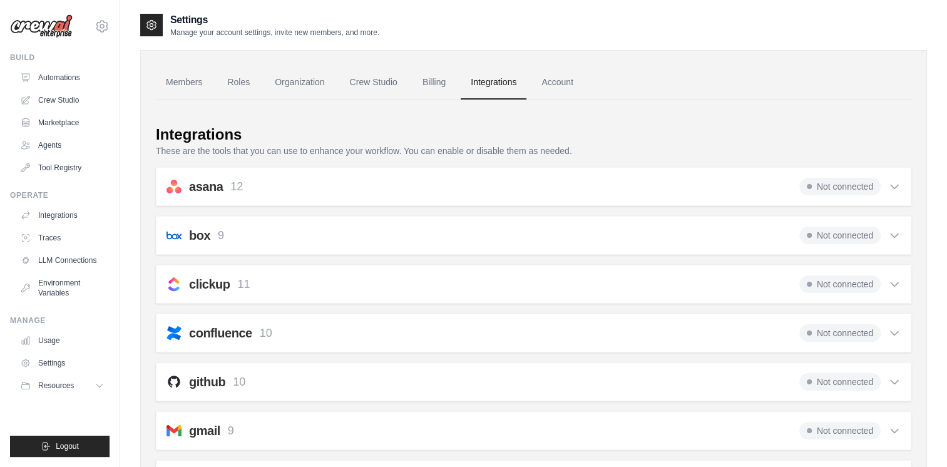
click at [317, 79] on link "Organization" at bounding box center [299, 83] width 69 height 34
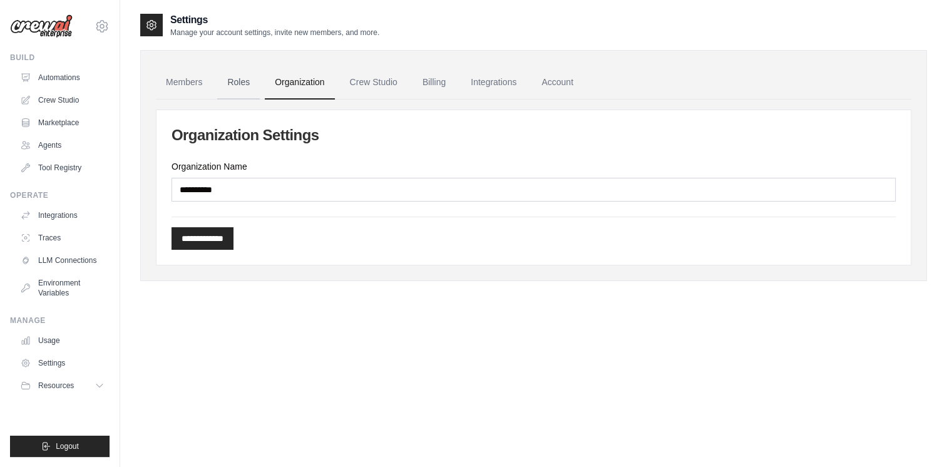
click at [238, 82] on link "Roles" at bounding box center [238, 83] width 43 height 34
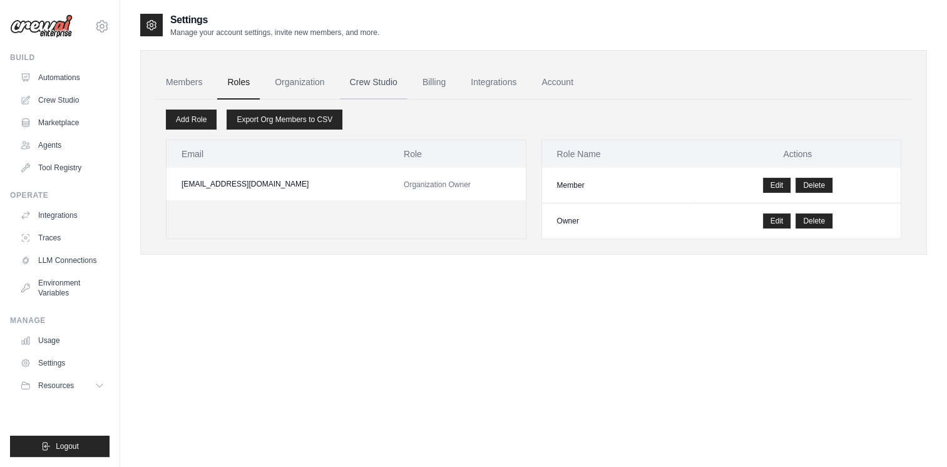
click at [385, 78] on link "Crew Studio" at bounding box center [374, 83] width 68 height 34
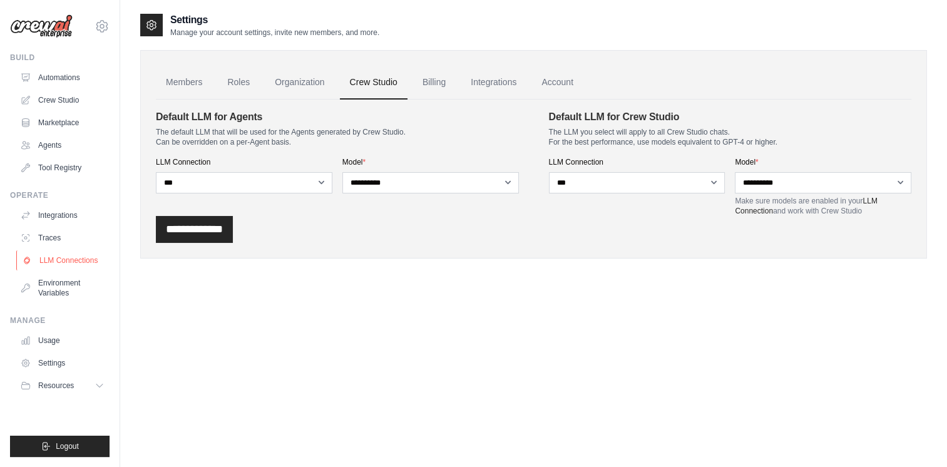
click at [52, 257] on link "LLM Connections" at bounding box center [63, 260] width 94 height 20
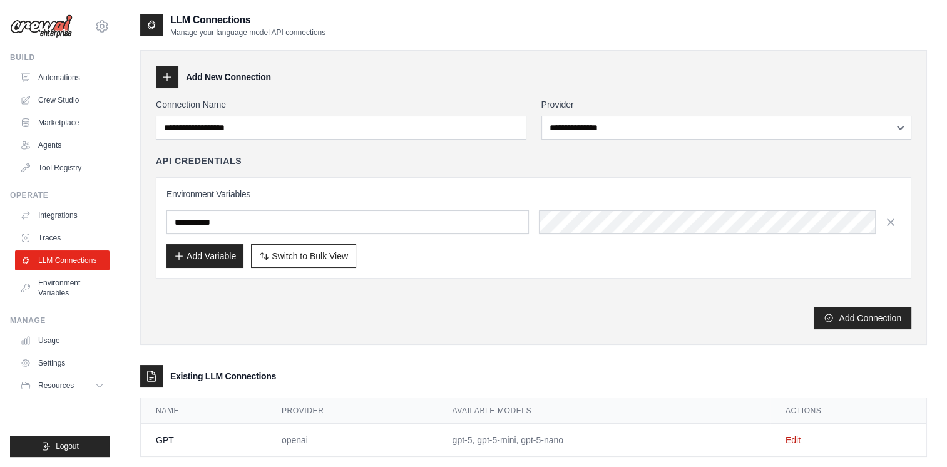
click at [67, 225] on ul "Integrations Traces LLM Connections Environment Variables" at bounding box center [62, 254] width 94 height 98
click at [56, 230] on link "Traces" at bounding box center [63, 238] width 94 height 20
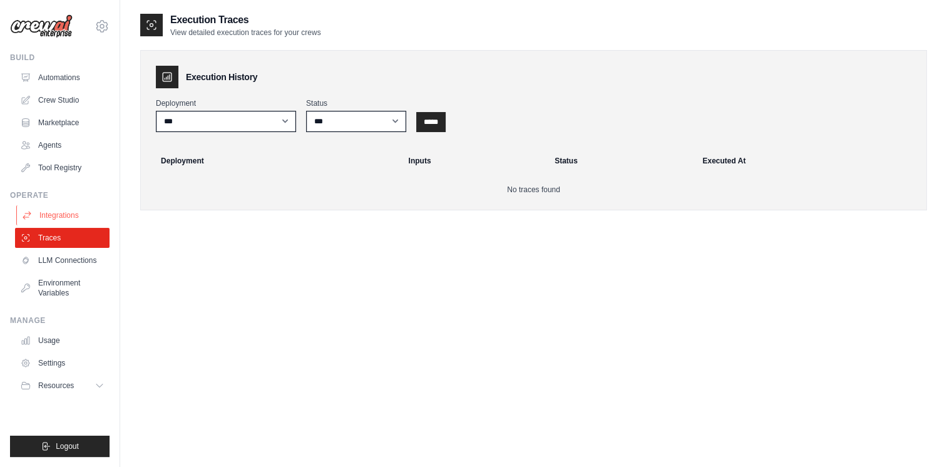
click at [68, 210] on link "Integrations" at bounding box center [63, 215] width 94 height 20
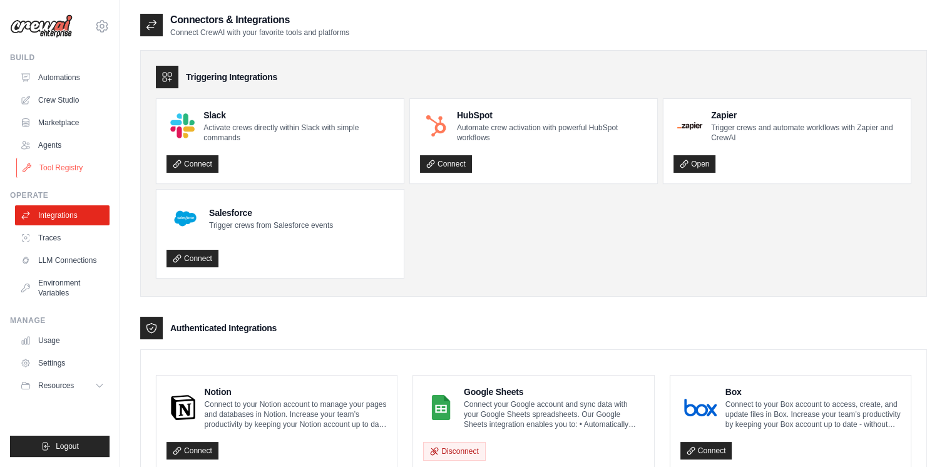
click at [49, 173] on link "Tool Registry" at bounding box center [63, 168] width 94 height 20
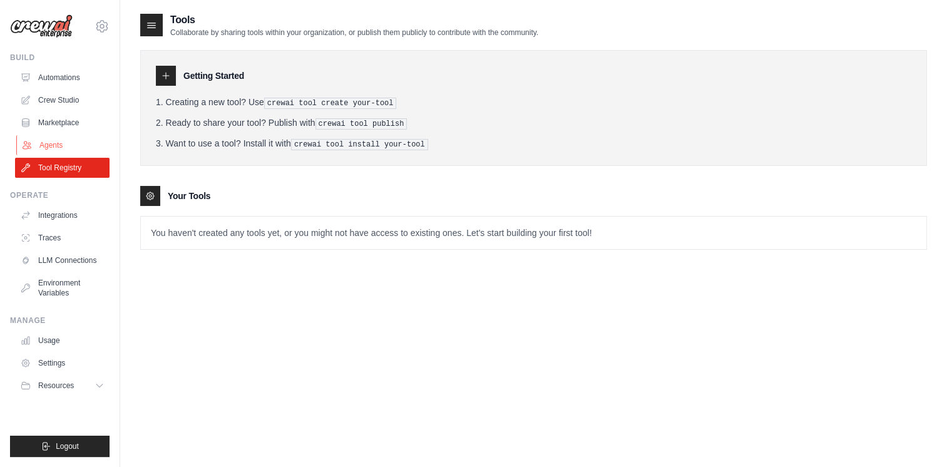
click at [55, 145] on link "Agents" at bounding box center [63, 145] width 94 height 20
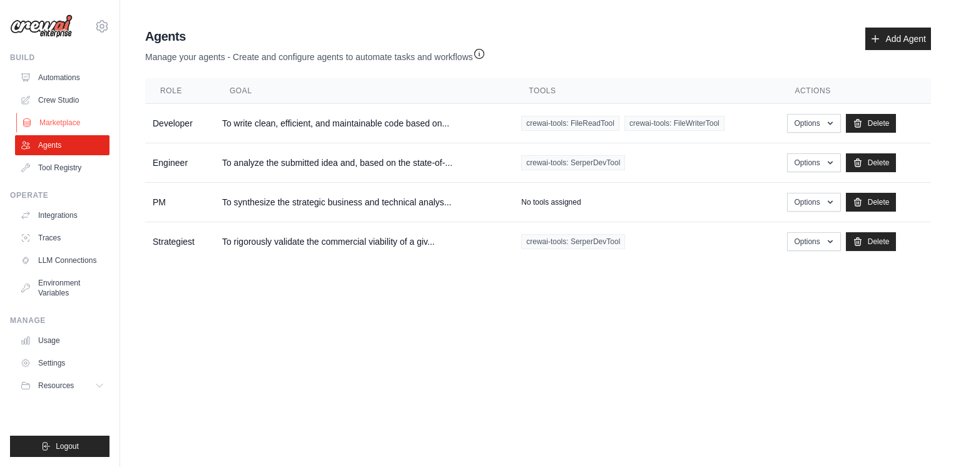
click at [74, 114] on link "Marketplace" at bounding box center [63, 123] width 94 height 20
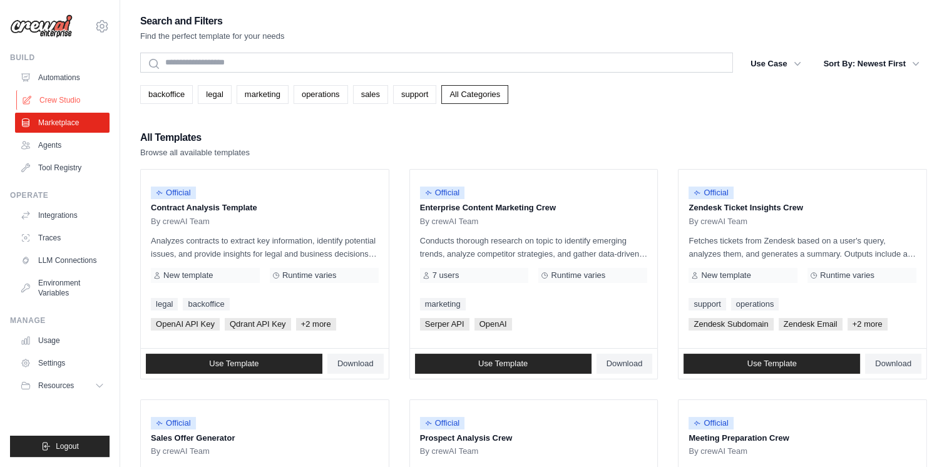
click at [73, 96] on link "Crew Studio" at bounding box center [63, 100] width 94 height 20
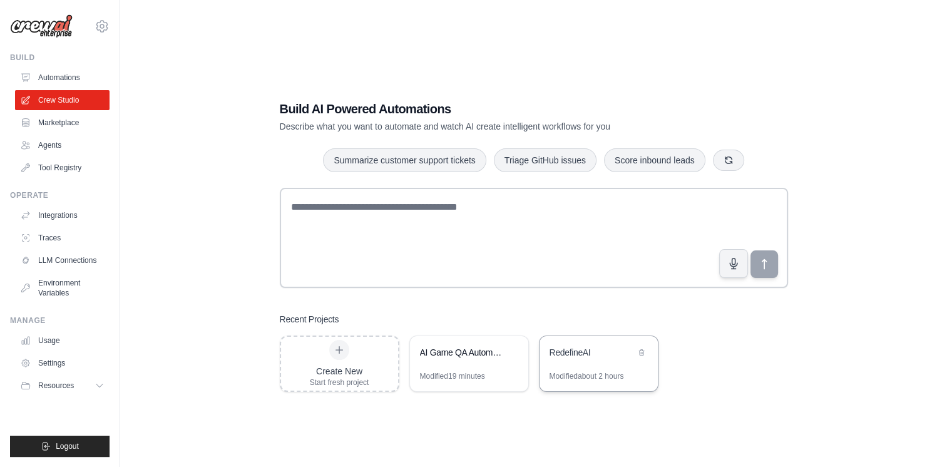
click at [586, 390] on div "Modified about 2 hours" at bounding box center [598, 381] width 118 height 20
drag, startPoint x: 45, startPoint y: 134, endPoint x: 45, endPoint y: 148, distance: 13.8
click at [45, 148] on ul "Automations Crew Studio Marketplace Agents Tool Registry" at bounding box center [62, 123] width 94 height 110
click at [45, 148] on link "Agents" at bounding box center [63, 145] width 94 height 20
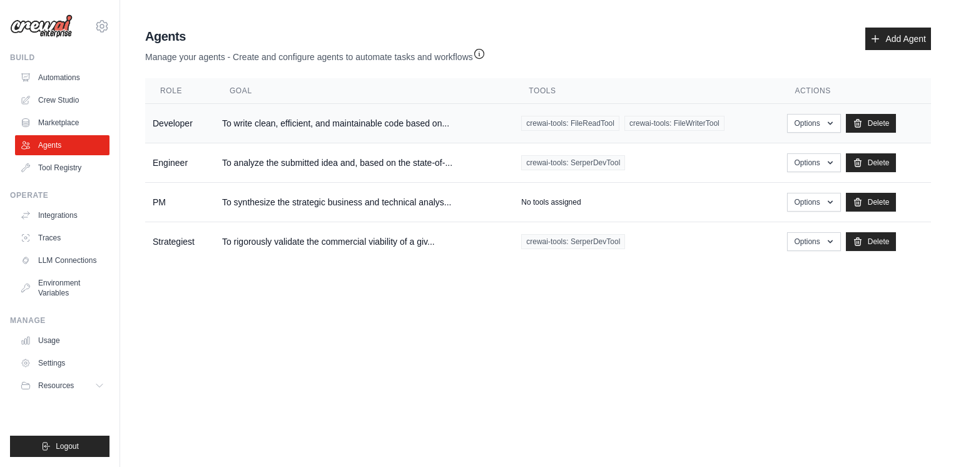
click at [231, 109] on td "To write clean, efficient, and maintainable code based on..." at bounding box center [364, 123] width 299 height 39
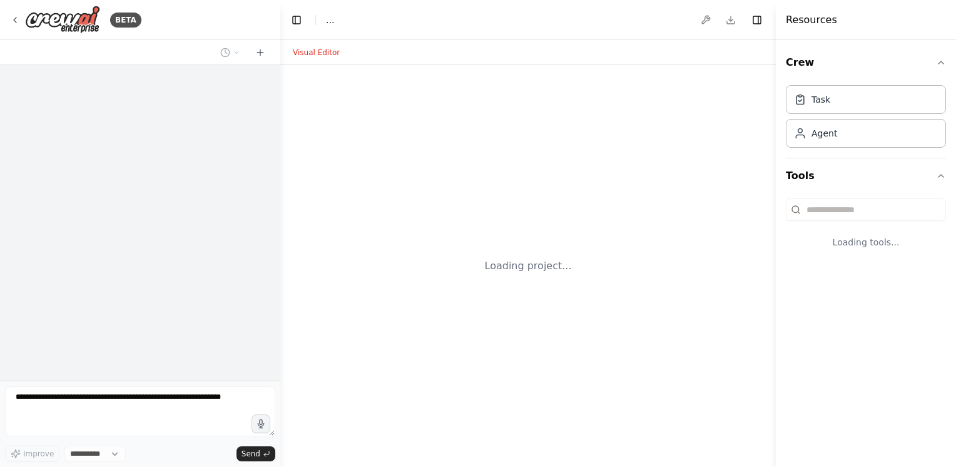
select select "****"
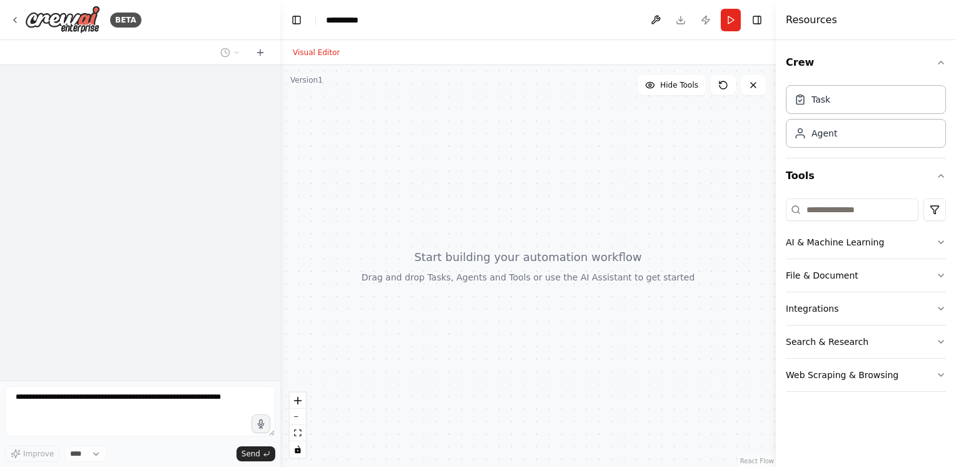
scroll to position [25, 0]
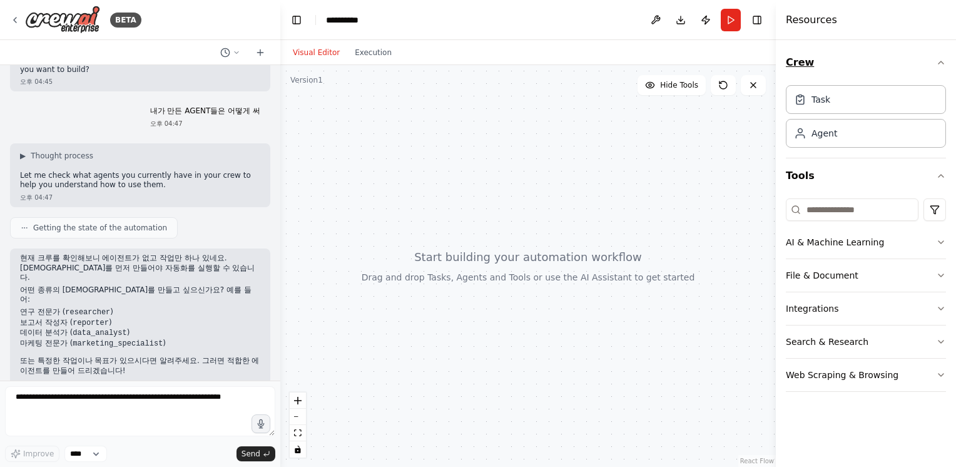
click at [931, 56] on button "Crew" at bounding box center [866, 62] width 160 height 35
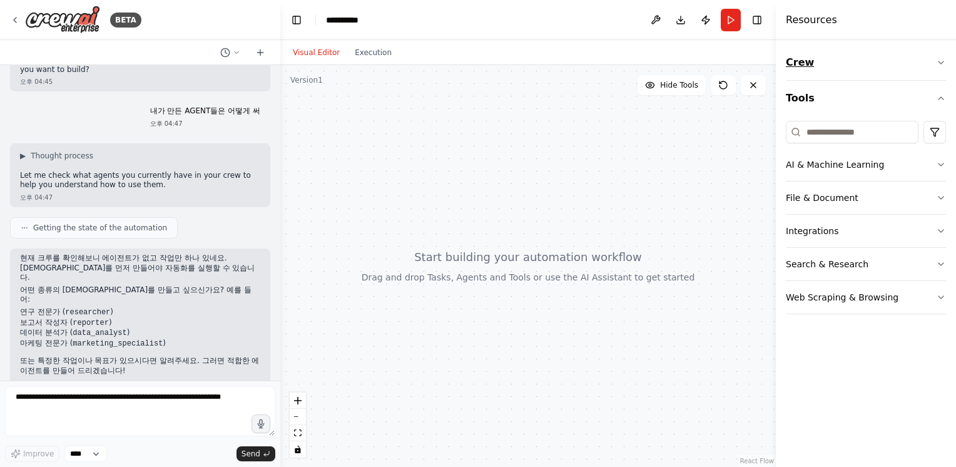
click at [931, 56] on button "Crew" at bounding box center [866, 62] width 160 height 35
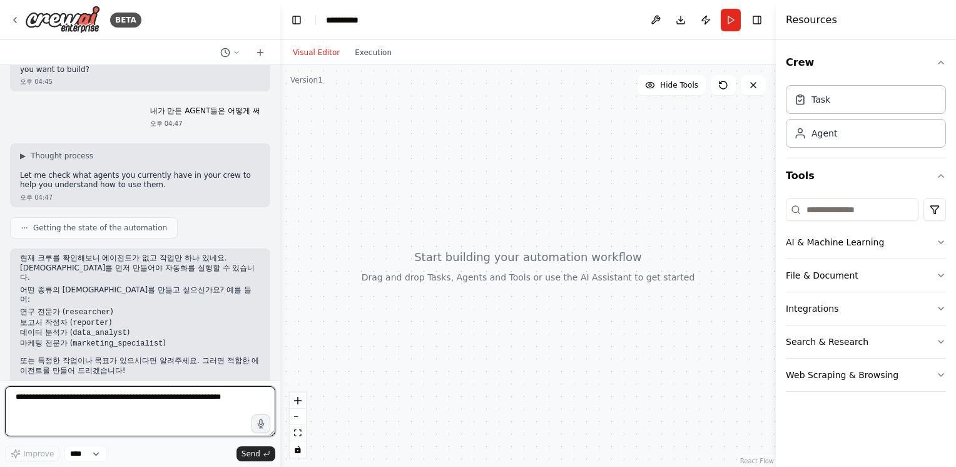
click at [153, 393] on textarea at bounding box center [140, 411] width 270 height 50
type textarea "*"
type textarea "**********"
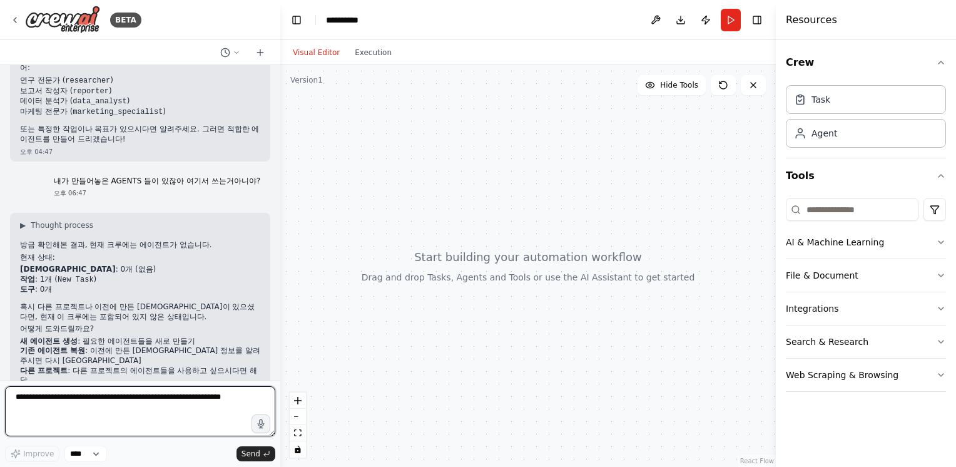
scroll to position [276, 0]
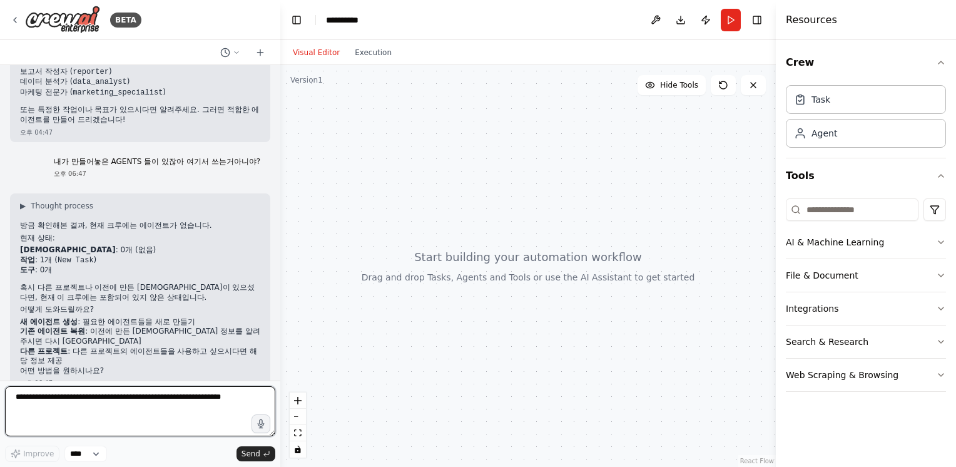
click at [140, 408] on textarea at bounding box center [140, 411] width 270 height 50
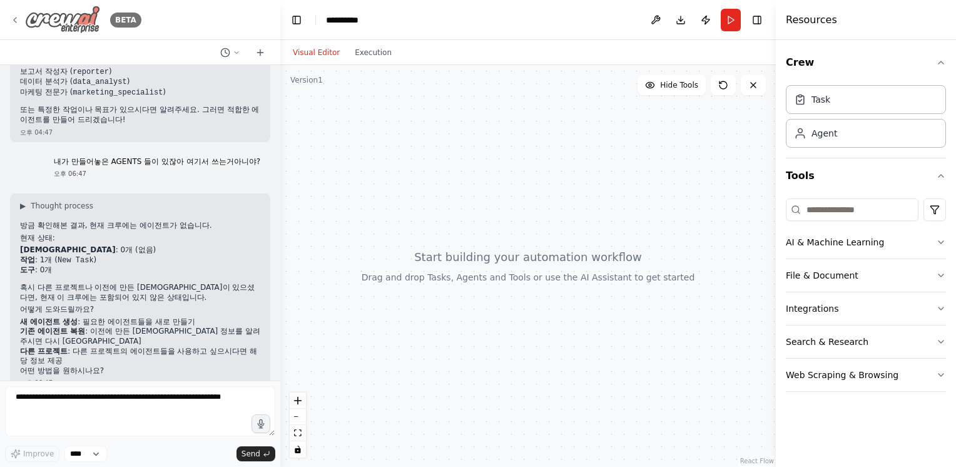
click at [68, 24] on img at bounding box center [62, 20] width 75 height 28
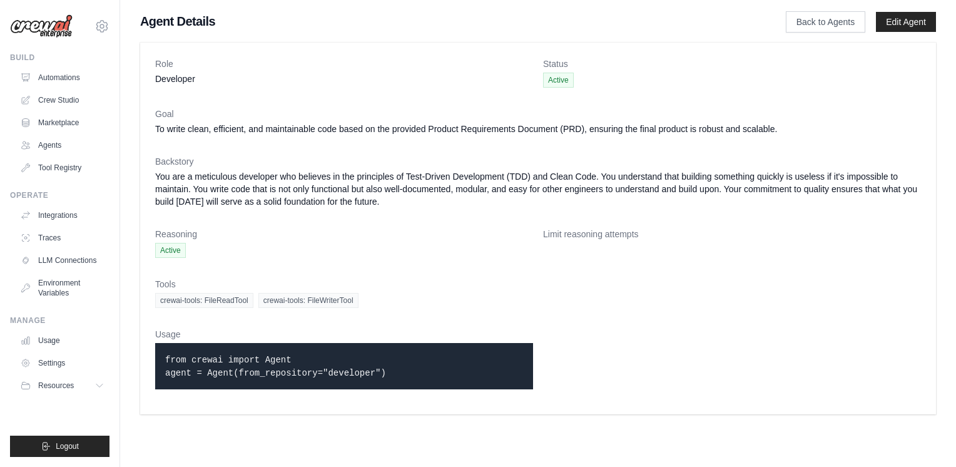
drag, startPoint x: 377, startPoint y: 376, endPoint x: 165, endPoint y: 352, distance: 213.5
click at [165, 352] on div "from crewai import Agent agent = Agent(from_repository="developer")" at bounding box center [344, 366] width 378 height 46
copy code "from crewai import Agent agent = Agent(from_repository="developer")"
click at [365, 382] on div "from crewai import Agent agent = Agent(from_repository="developer")" at bounding box center [344, 366] width 378 height 46
drag, startPoint x: 370, startPoint y: 379, endPoint x: 145, endPoint y: 364, distance: 225.8
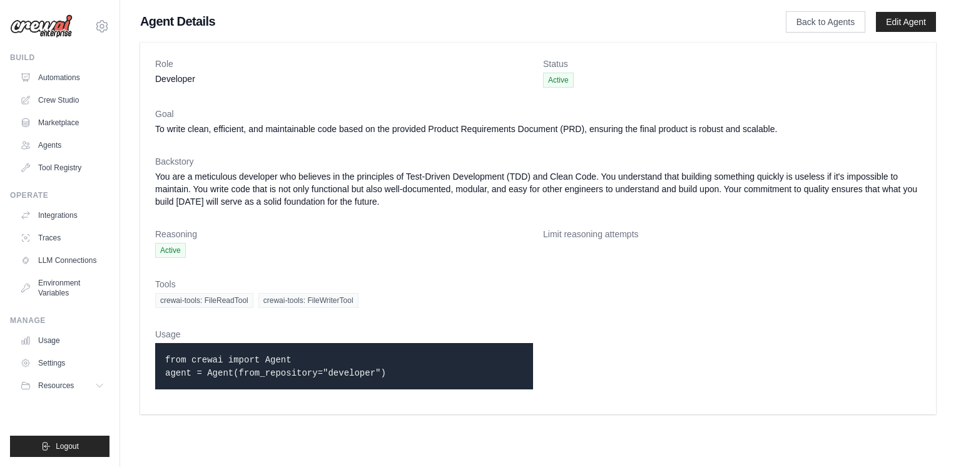
click at [145, 364] on div "Role Developer Status Active Goal To write clean, efficient, and maintainable c…" at bounding box center [538, 229] width 796 height 372
copy code "from crewai import Agent agent = Agent(from_repository="developer")"
click at [293, 211] on dl "Role Developer Status Active Goal To write clean, efficient, and maintainable c…" at bounding box center [538, 229] width 766 height 342
click at [344, 206] on dd "You are a meticulous developer who believes in the principles of Test-Driven De…" at bounding box center [538, 189] width 766 height 38
click at [60, 364] on link "Settings" at bounding box center [63, 363] width 94 height 20
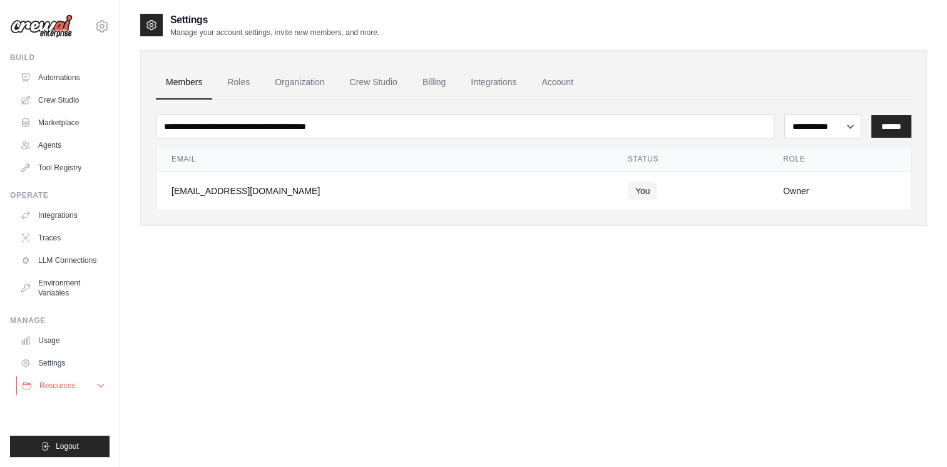
click at [63, 389] on span "Resources" at bounding box center [57, 385] width 36 height 10
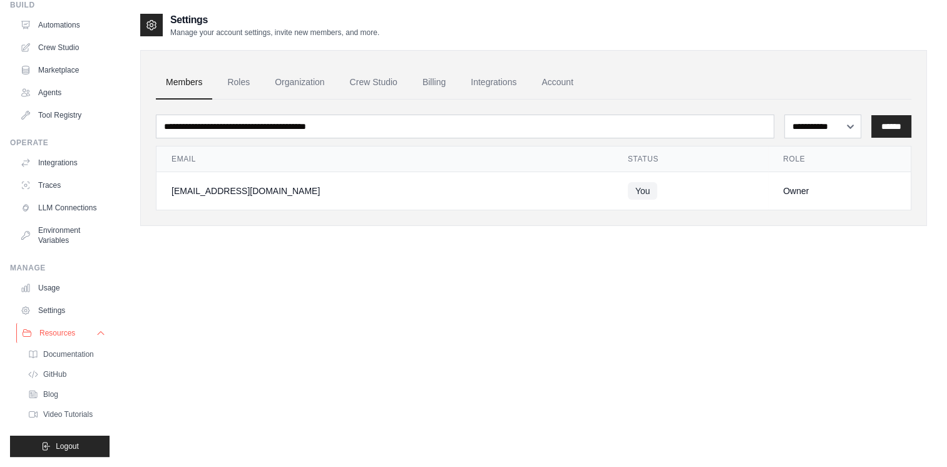
scroll to position [71, 0]
click at [77, 349] on span "Documentation" at bounding box center [69, 354] width 51 height 10
click at [429, 240] on div "**********" at bounding box center [533, 129] width 786 height 233
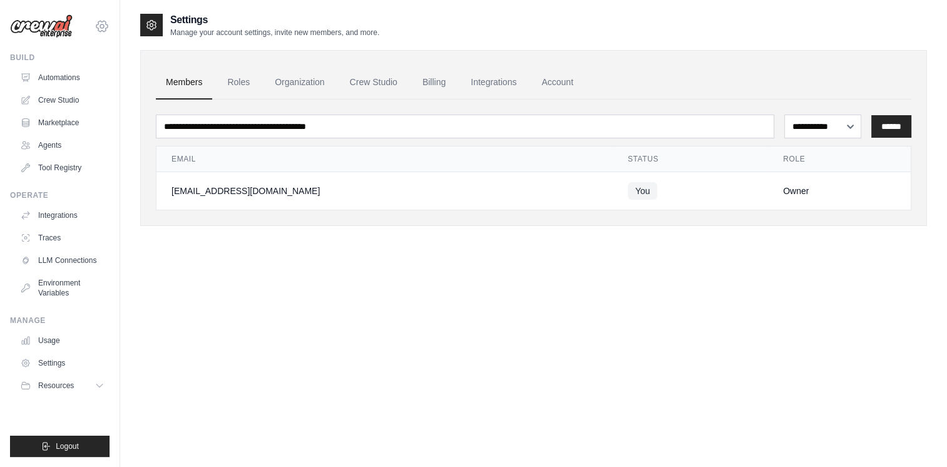
click at [98, 33] on icon at bounding box center [101, 26] width 15 height 15
click at [88, 90] on link "Settings" at bounding box center [102, 84] width 110 height 23
click at [88, 90] on link "Crew Studio" at bounding box center [62, 100] width 94 height 20
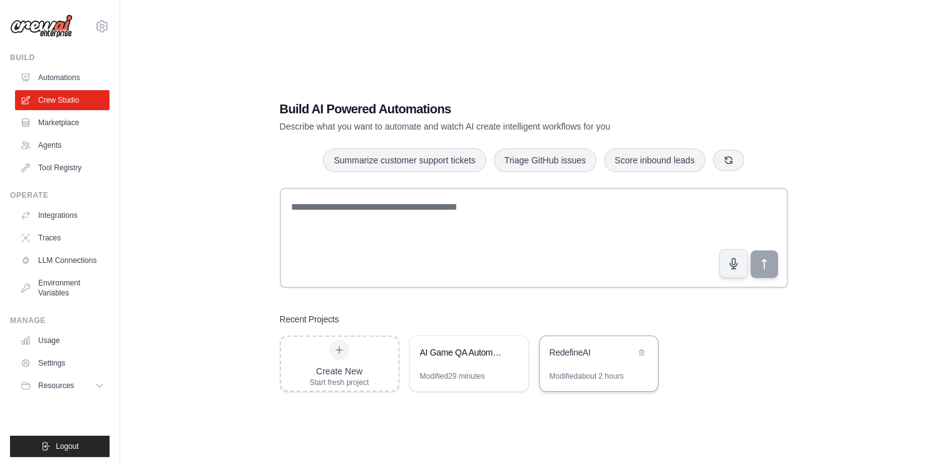
click at [556, 347] on div "RedefineAI" at bounding box center [592, 352] width 86 height 13
click at [30, 155] on link "Agents" at bounding box center [63, 145] width 94 height 20
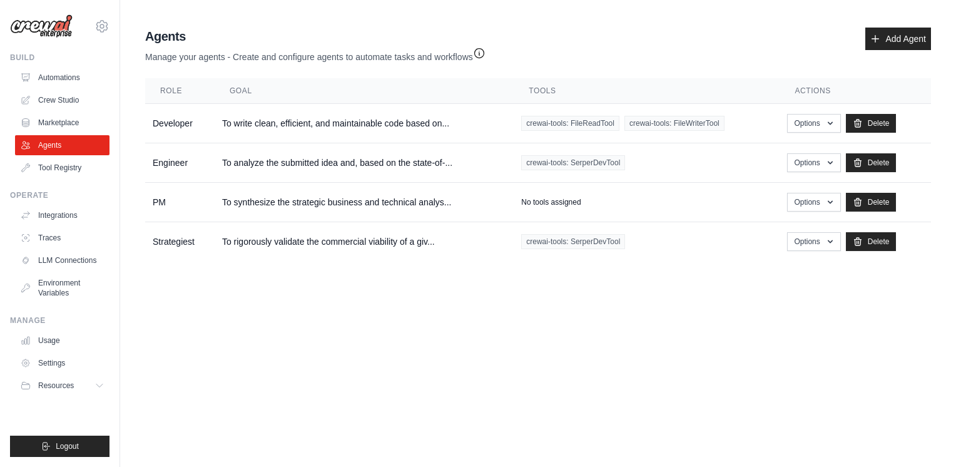
click at [486, 56] on icon "button" at bounding box center [479, 53] width 13 height 13
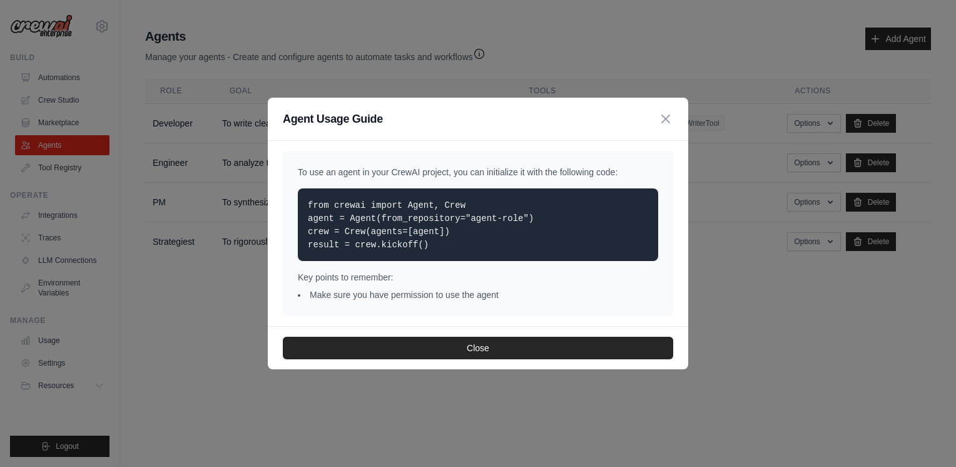
drag, startPoint x: 423, startPoint y: 242, endPoint x: 294, endPoint y: 194, distance: 137.6
click at [294, 194] on div "To use an agent in your CrewAI project, you can initialize it with the followin…" at bounding box center [478, 233] width 390 height 165
copy code "from crewai import Agent, Crew agent = Agent(from_repository="agent-role") crew…"
click at [567, 108] on div "Agent Usage Guide" at bounding box center [478, 119] width 420 height 43
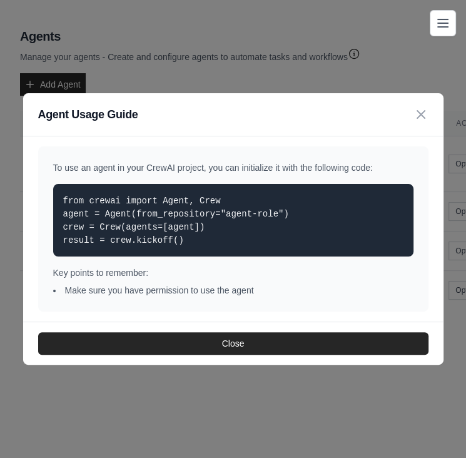
click at [41, 62] on div "Agent Usage Guide To use an agent in your CrewAI project, you can initialize it…" at bounding box center [233, 229] width 466 height 458
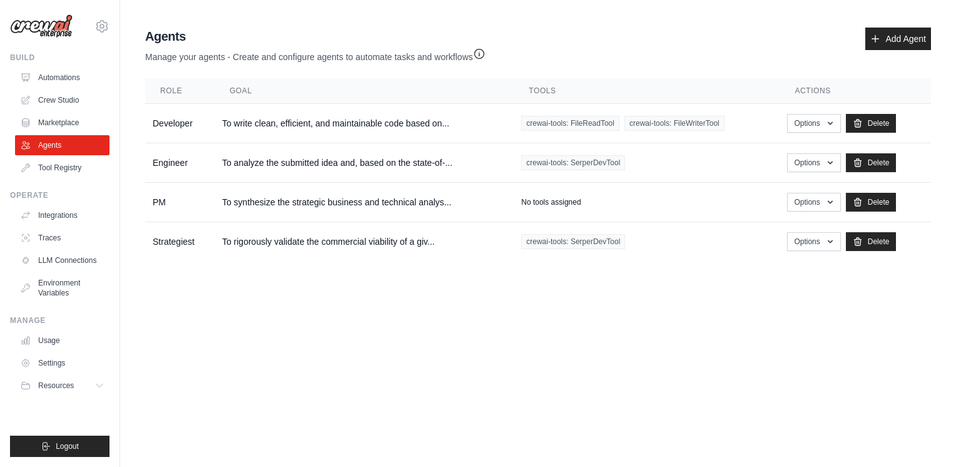
click at [619, 34] on div "Agents Manage your agents - Create and configure agents to automate tasks and w…" at bounding box center [538, 46] width 786 height 36
click at [48, 40] on div "[EMAIL_ADDRESS][DOMAIN_NAME] Settings Build Automations Crew Studio Marketplace" at bounding box center [60, 233] width 120 height 467
click at [49, 26] on img at bounding box center [41, 26] width 63 height 24
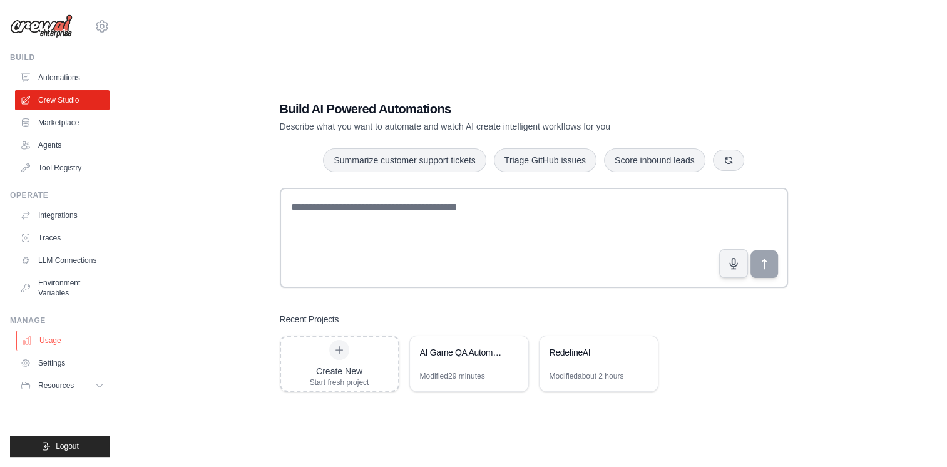
click at [55, 345] on link "Usage" at bounding box center [63, 340] width 94 height 20
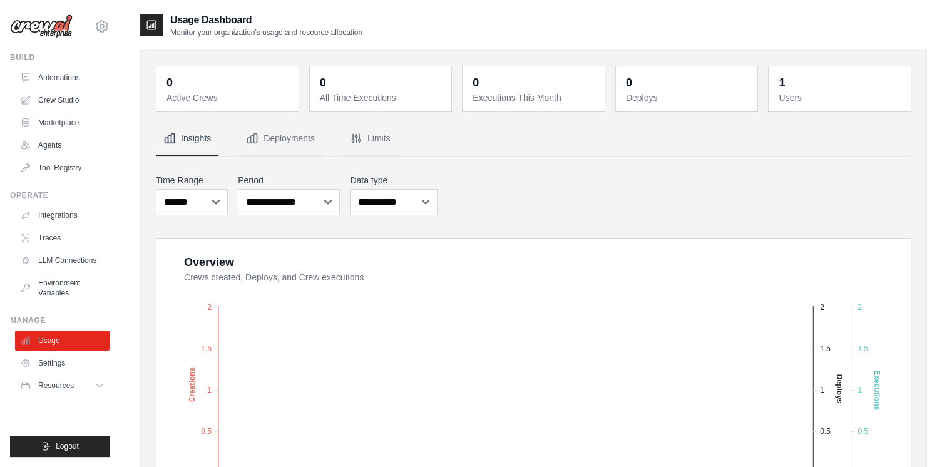
scroll to position [128, 0]
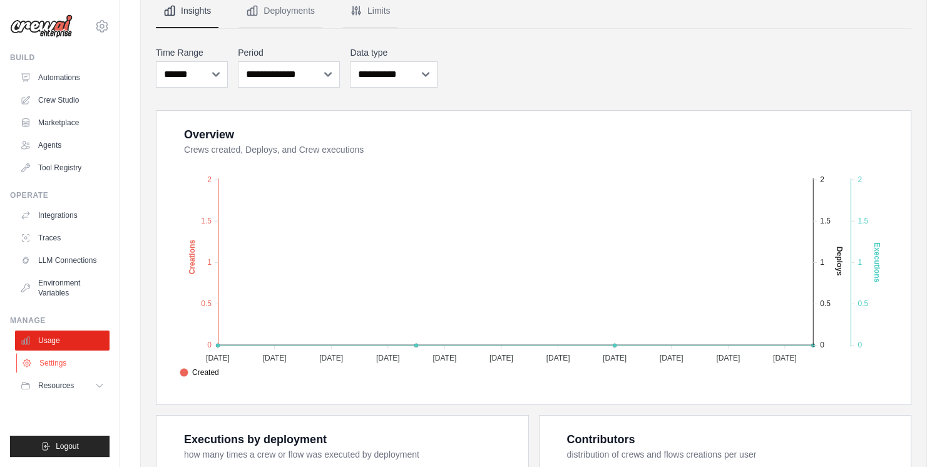
click at [71, 360] on link "Settings" at bounding box center [63, 363] width 94 height 20
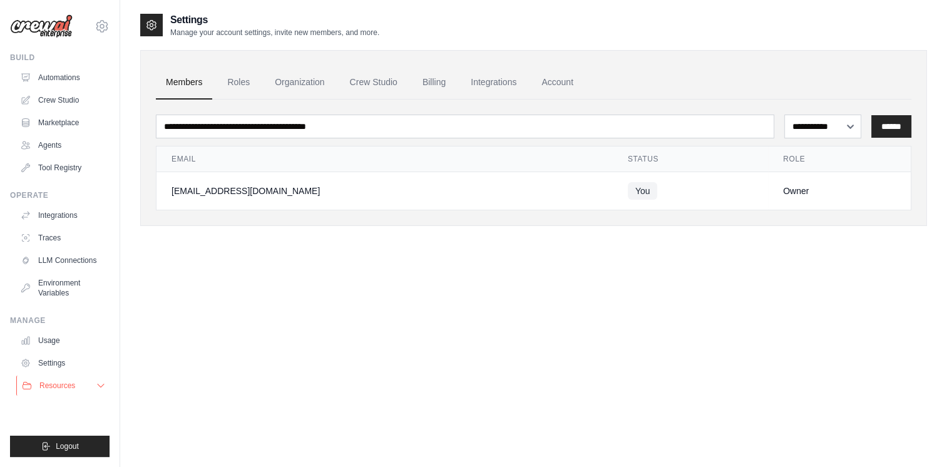
click at [69, 378] on button "Resources" at bounding box center [63, 385] width 94 height 20
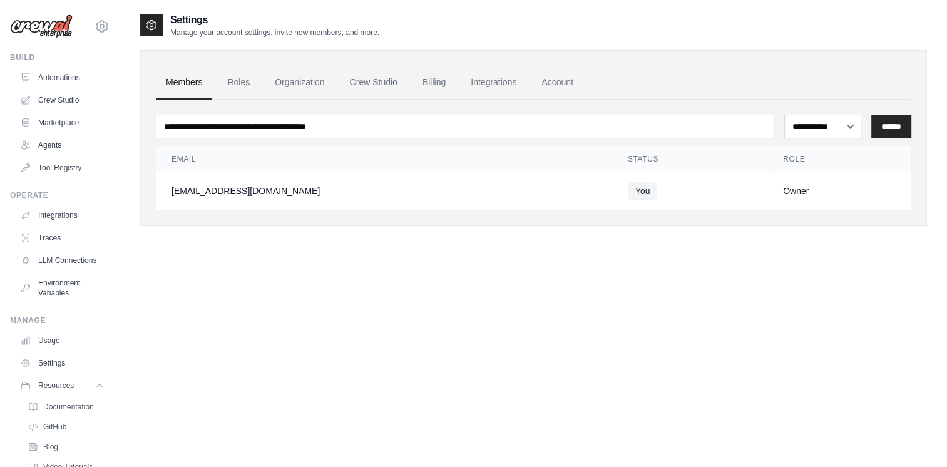
click at [62, 27] on img at bounding box center [41, 26] width 63 height 24
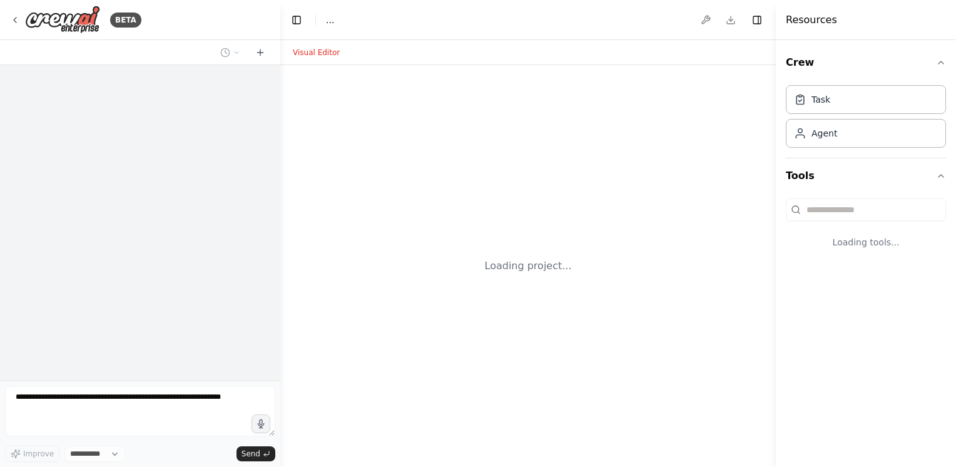
select select "****"
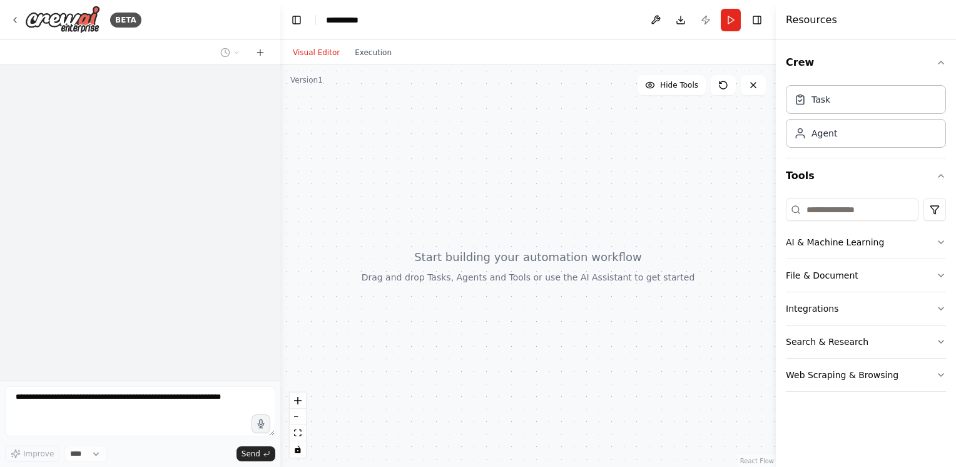
scroll to position [276, 0]
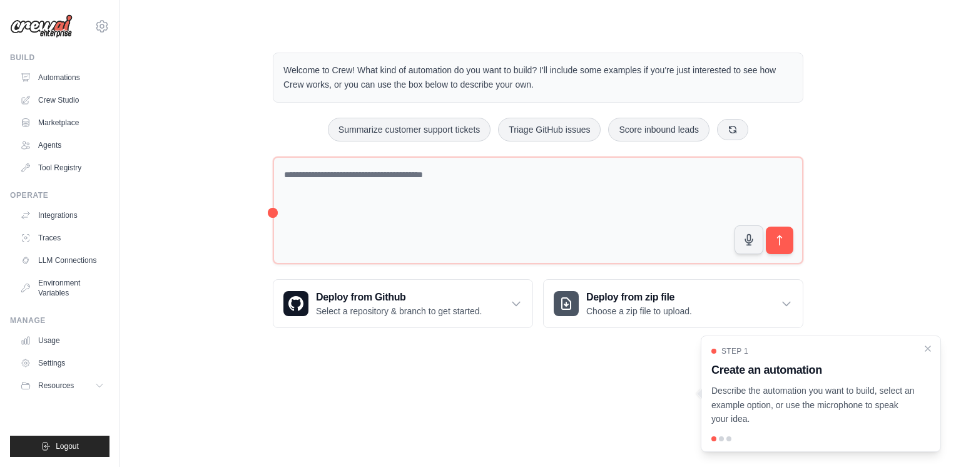
click at [848, 409] on p "Describe the automation you want to build, select an example option, or use the…" at bounding box center [813, 405] width 204 height 43
click at [721, 438] on div at bounding box center [721, 438] width 5 height 5
click at [711, 437] on div at bounding box center [713, 438] width 5 height 5
click at [719, 439] on div at bounding box center [721, 438] width 5 height 5
click at [721, 439] on div at bounding box center [721, 438] width 5 height 5
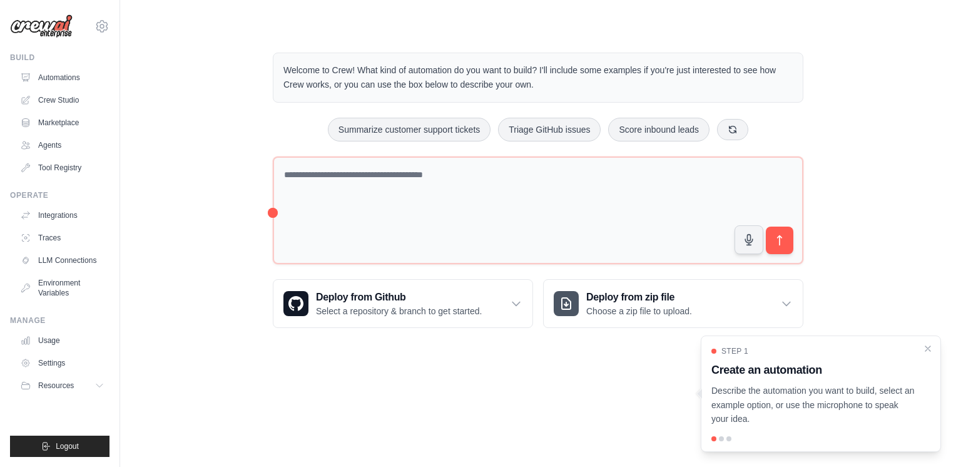
click at [734, 347] on span "Step 1" at bounding box center [734, 351] width 27 height 10
click at [729, 440] on div at bounding box center [728, 438] width 5 height 5
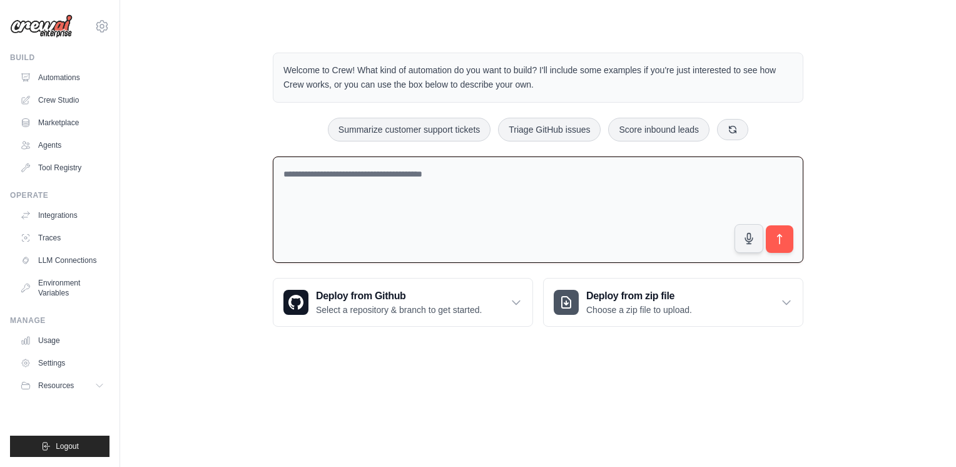
click at [580, 217] on textarea at bounding box center [538, 209] width 531 height 107
type textarea "*"
type textarea "**********"
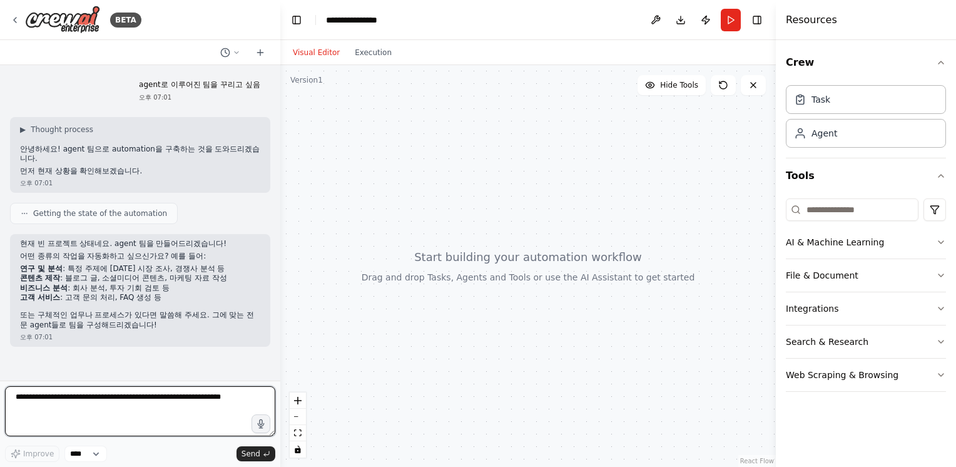
click at [169, 408] on textarea at bounding box center [140, 411] width 270 height 50
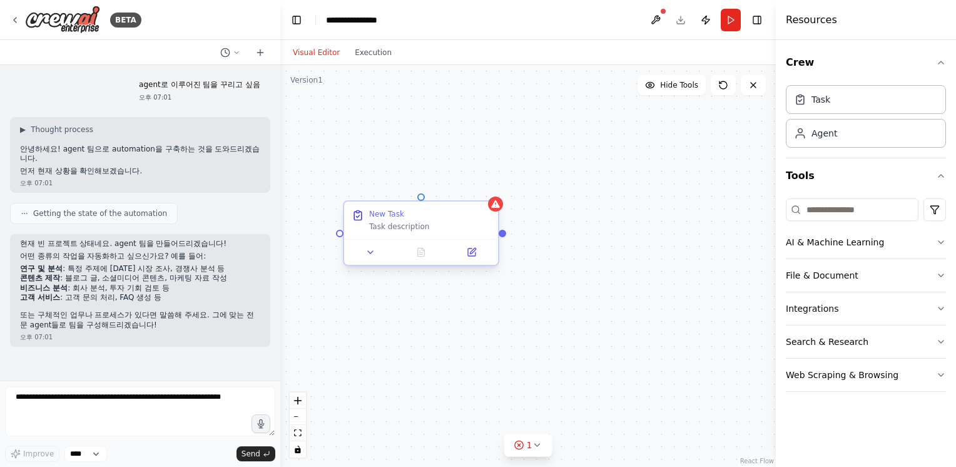
click at [412, 232] on div "New Task Task description" at bounding box center [421, 220] width 154 height 38
click at [408, 227] on div "Task description" at bounding box center [429, 226] width 121 height 10
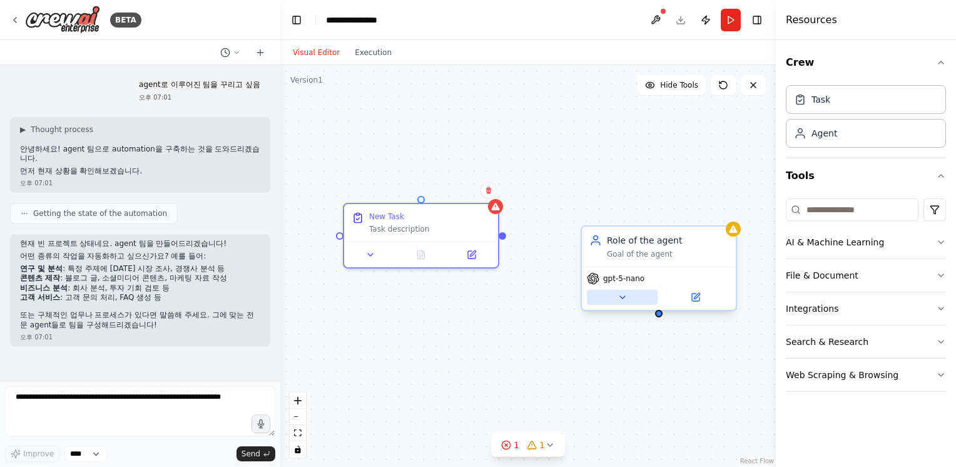
click at [618, 292] on icon at bounding box center [623, 297] width 10 height 10
click at [632, 244] on div "Role of the agent" at bounding box center [667, 240] width 121 height 13
click at [599, 244] on icon at bounding box center [595, 243] width 8 height 3
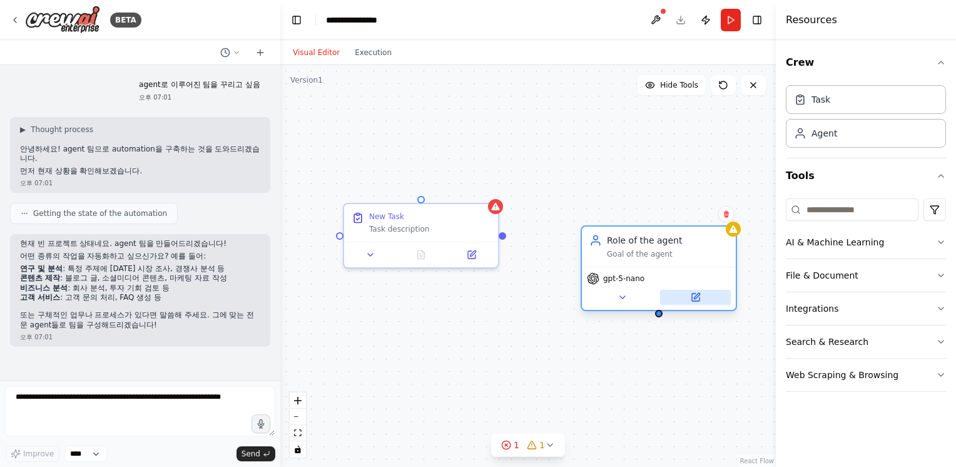
click at [686, 297] on button at bounding box center [695, 297] width 71 height 15
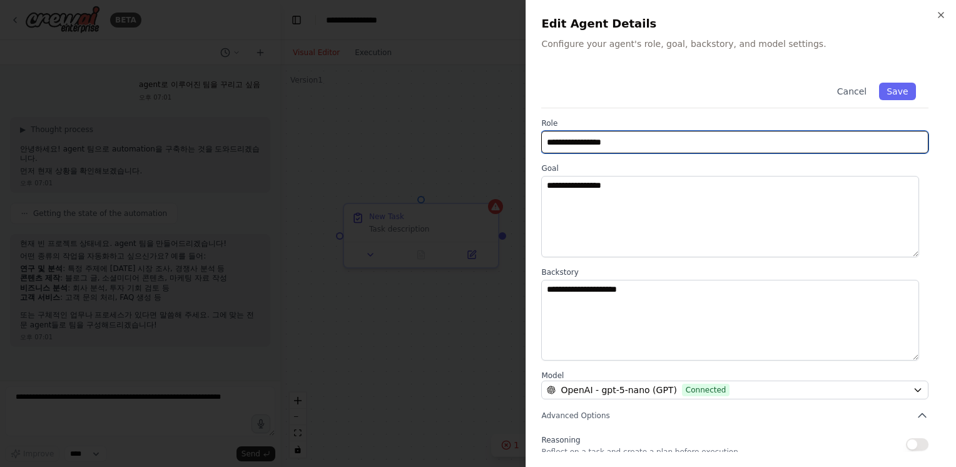
click at [602, 139] on input "**********" at bounding box center [734, 142] width 387 height 23
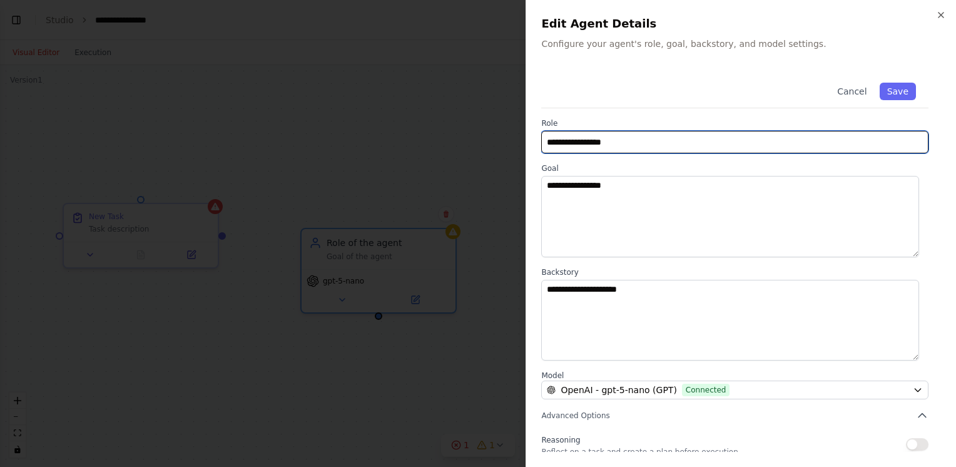
select select "****"
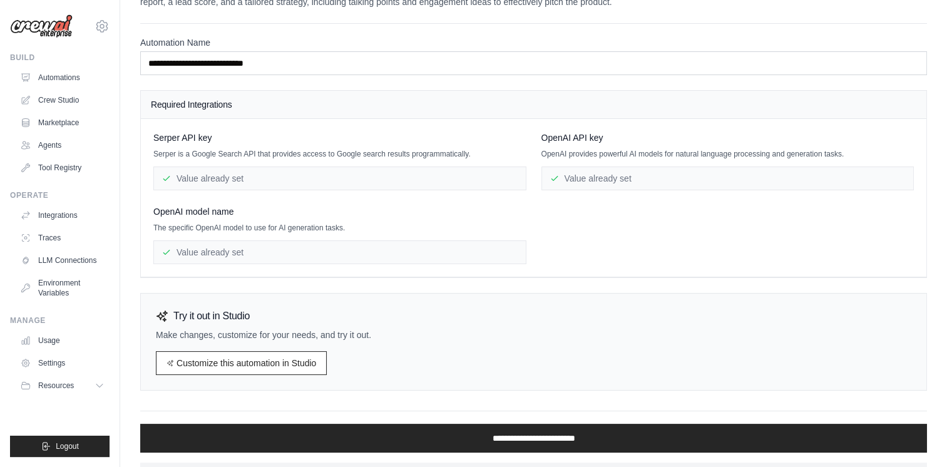
scroll to position [70, 0]
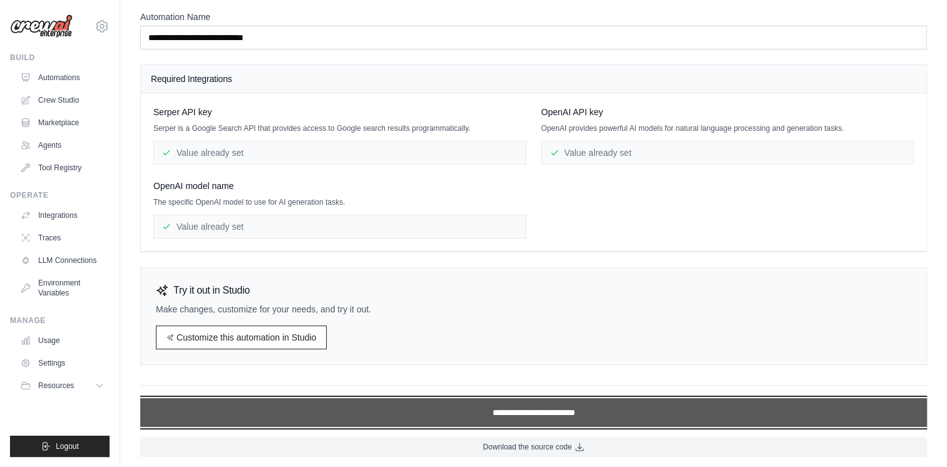
click at [499, 412] on input "**********" at bounding box center [533, 412] width 786 height 29
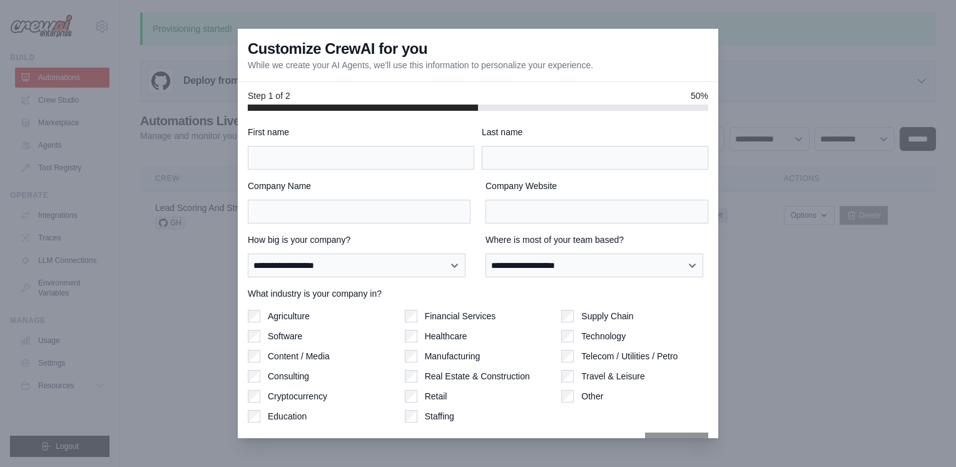
click at [768, 231] on div at bounding box center [478, 233] width 956 height 467
click at [291, 321] on label "Agriculture" at bounding box center [289, 316] width 42 height 13
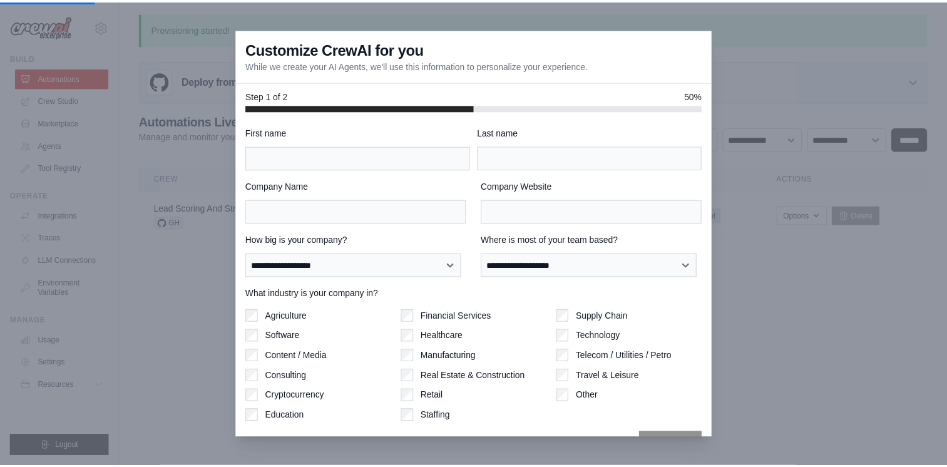
scroll to position [70, 0]
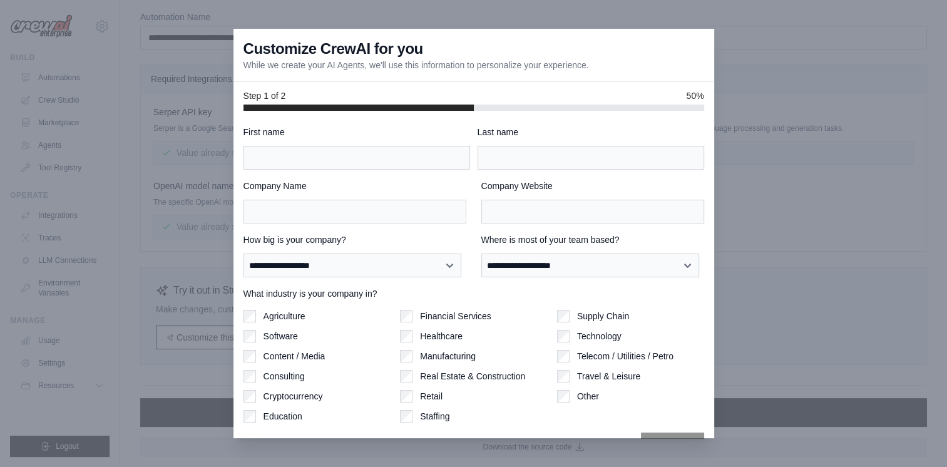
click at [170, 111] on div at bounding box center [473, 233] width 947 height 467
click at [208, 196] on div at bounding box center [473, 233] width 947 height 467
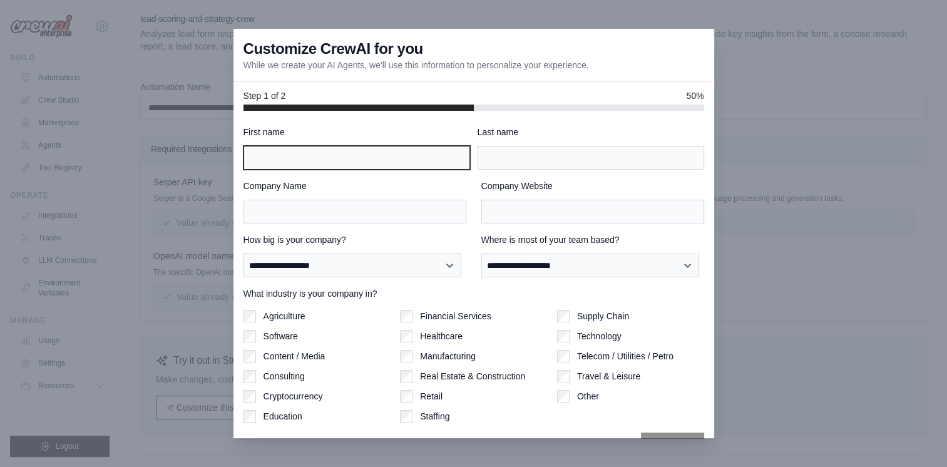
type input "*"
drag, startPoint x: 375, startPoint y: 163, endPoint x: 345, endPoint y: 168, distance: 30.3
click at [345, 168] on input "First name" at bounding box center [356, 158] width 226 height 24
type input "*"
type input "*******"
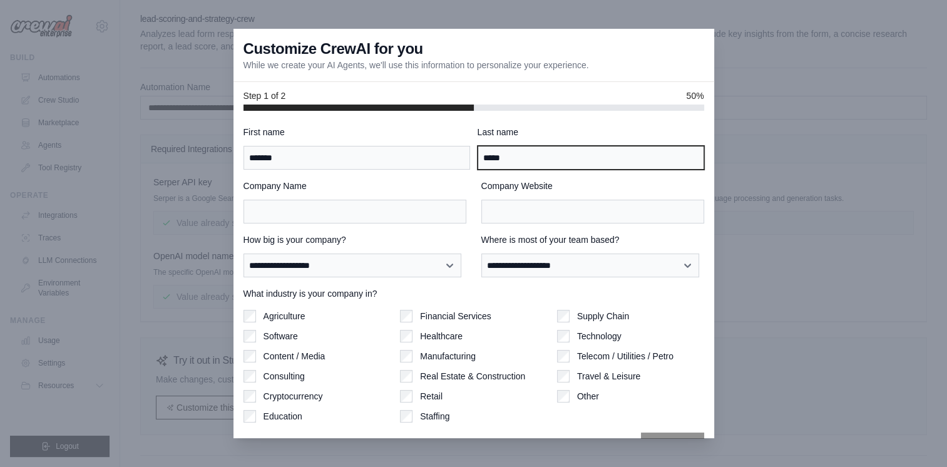
type input "*****"
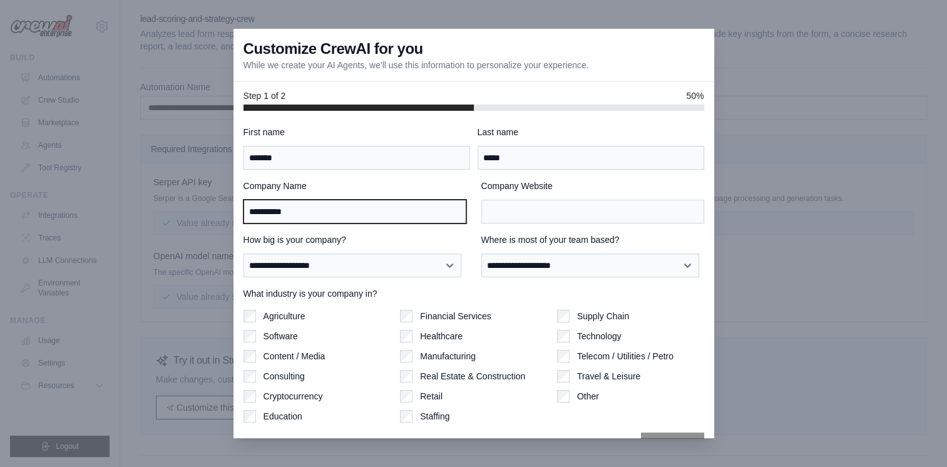
type input "**********"
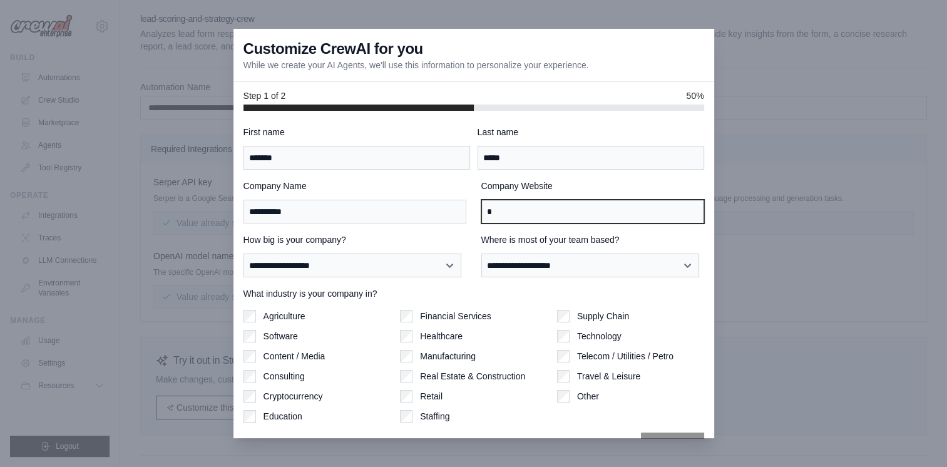
type input "*"
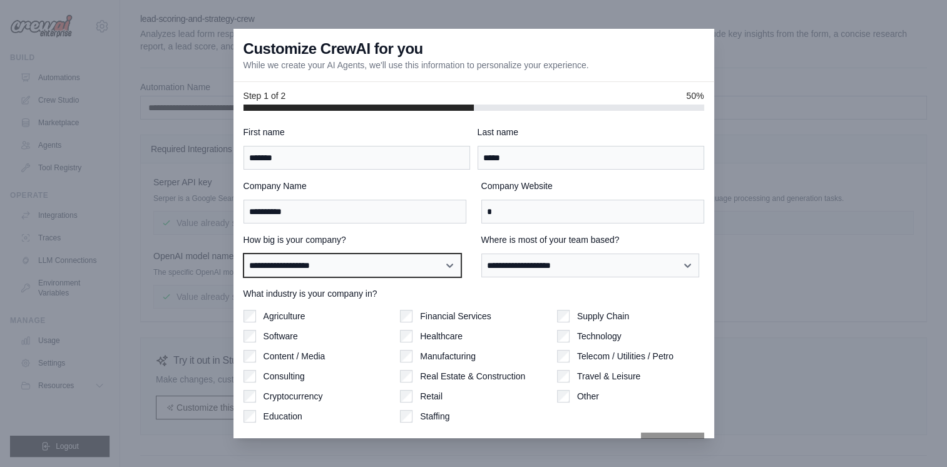
select select "**********"
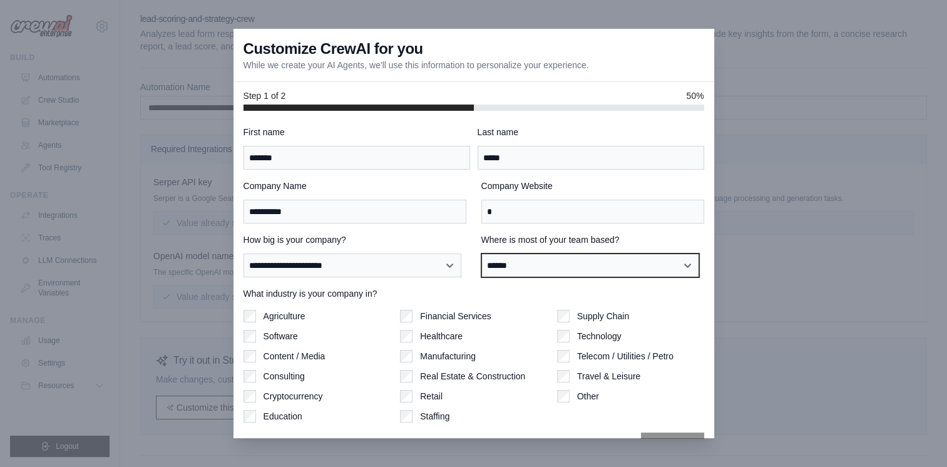
select select "**********"
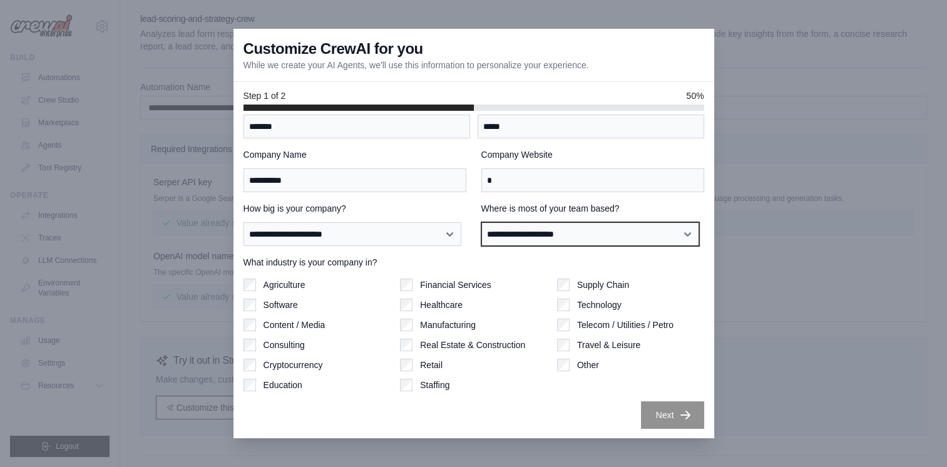
scroll to position [31, 0]
click at [601, 304] on label "Technology" at bounding box center [599, 305] width 44 height 13
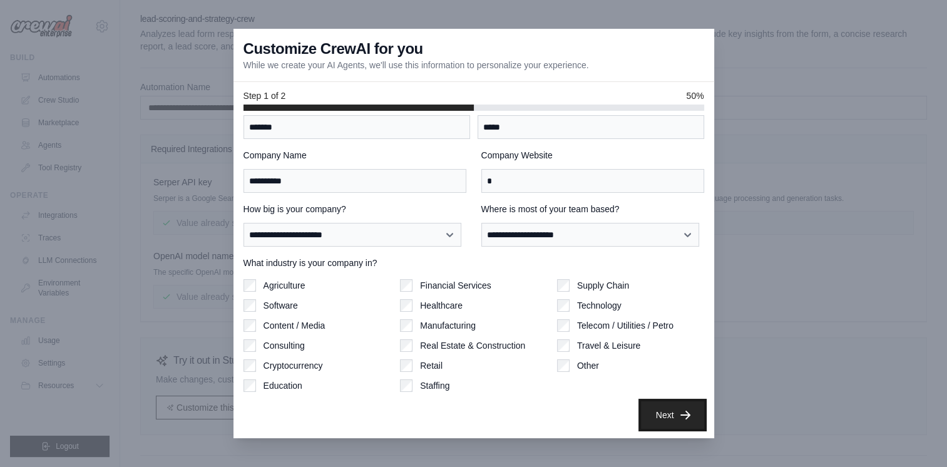
click at [668, 419] on button "Next" at bounding box center [672, 415] width 63 height 28
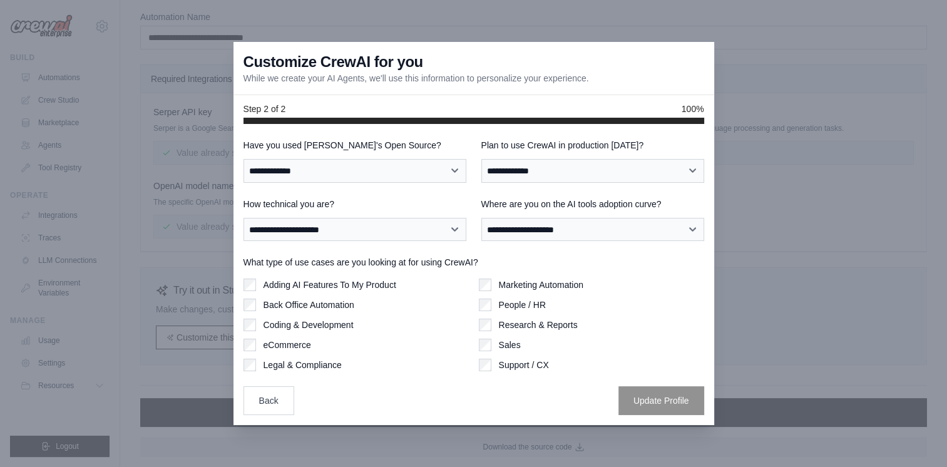
scroll to position [0, 0]
